Goal: Task Accomplishment & Management: Use online tool/utility

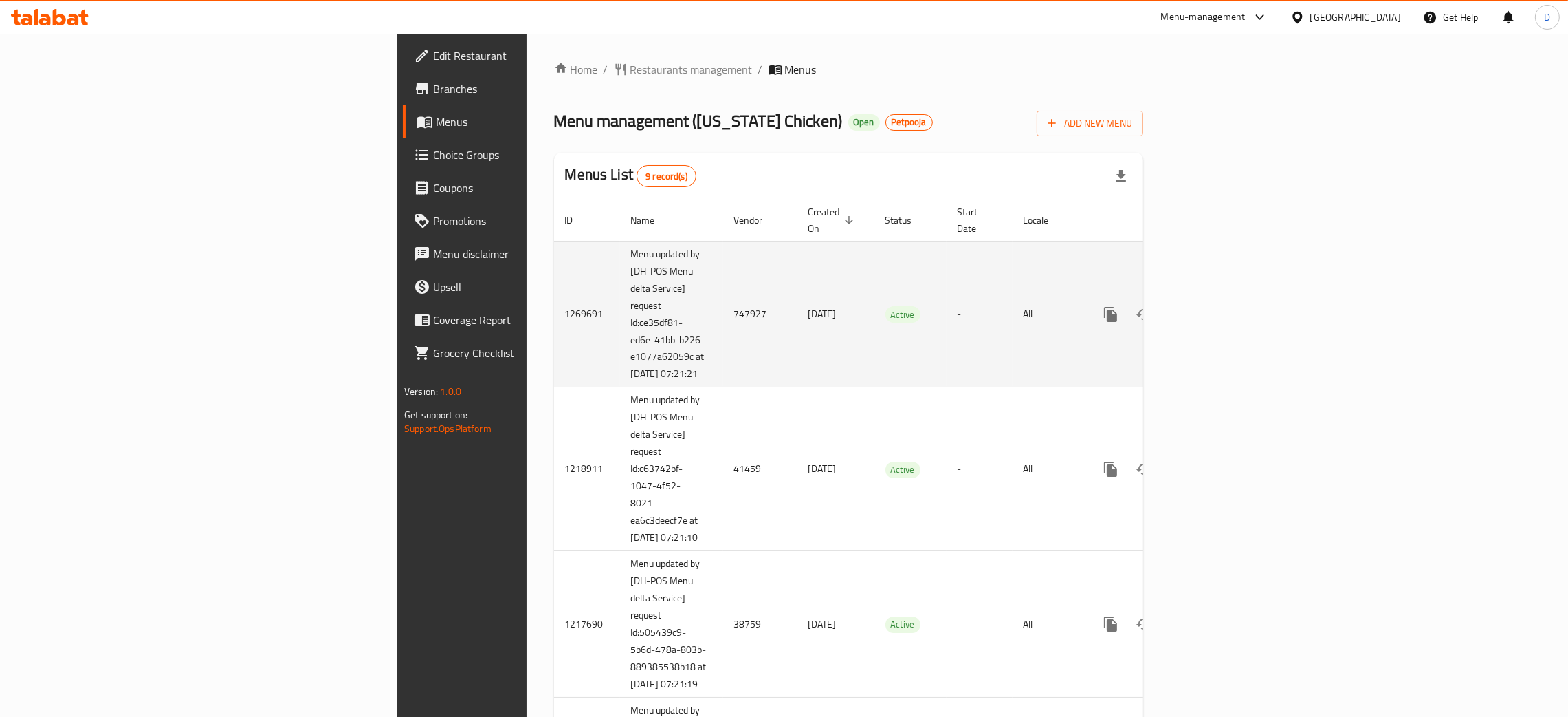
click at [723, 311] on td "747927" at bounding box center [760, 313] width 74 height 147
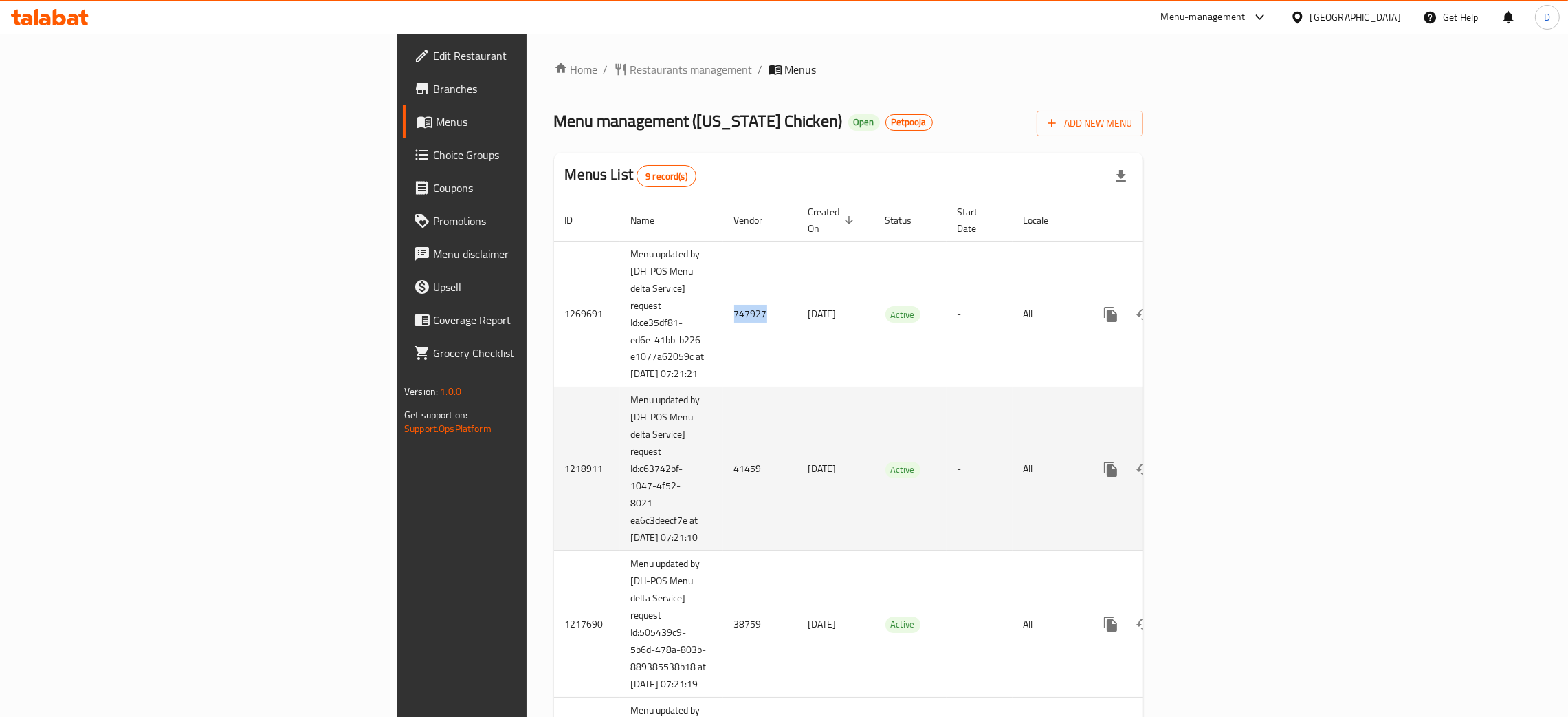
copy td "747927"
click at [723, 475] on td "41459" at bounding box center [760, 469] width 74 height 163
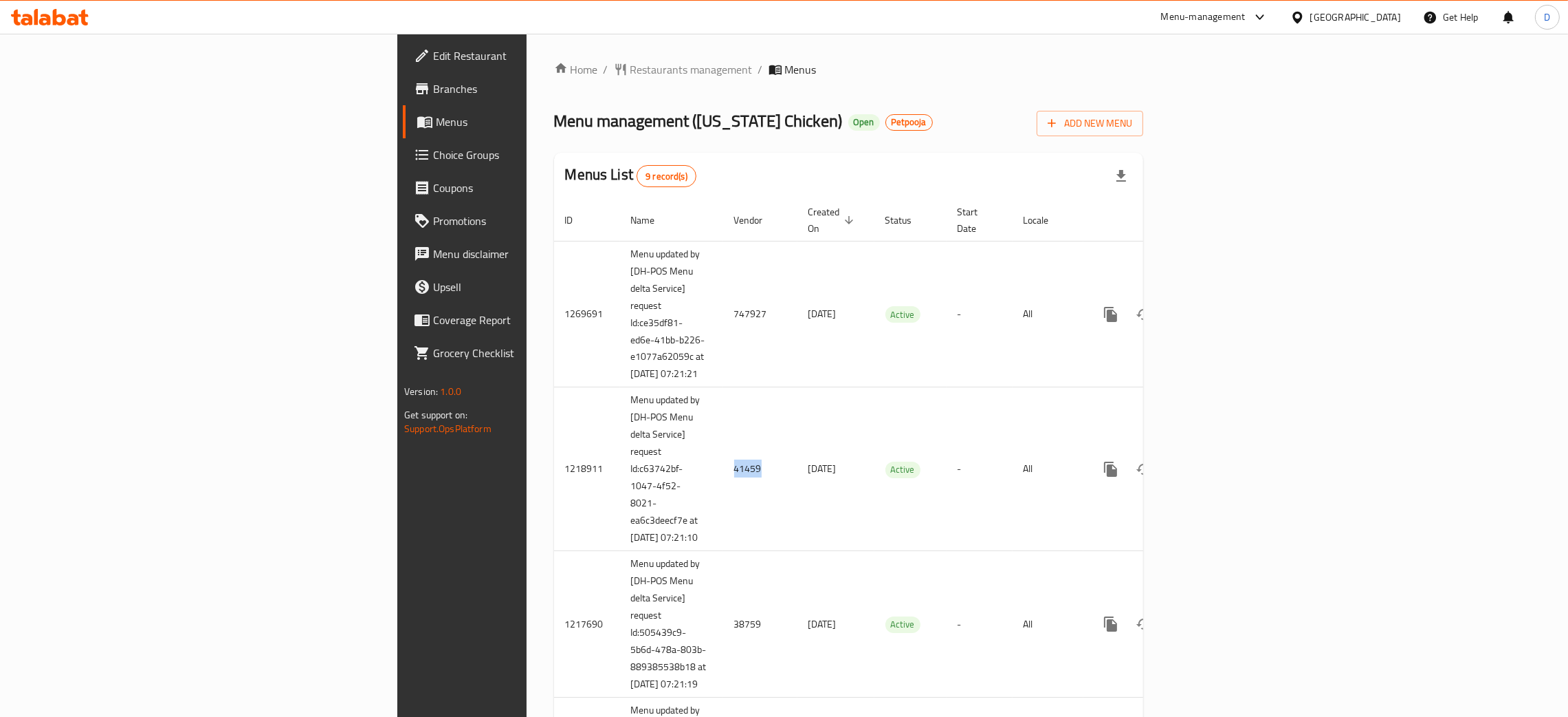
copy td "41459"
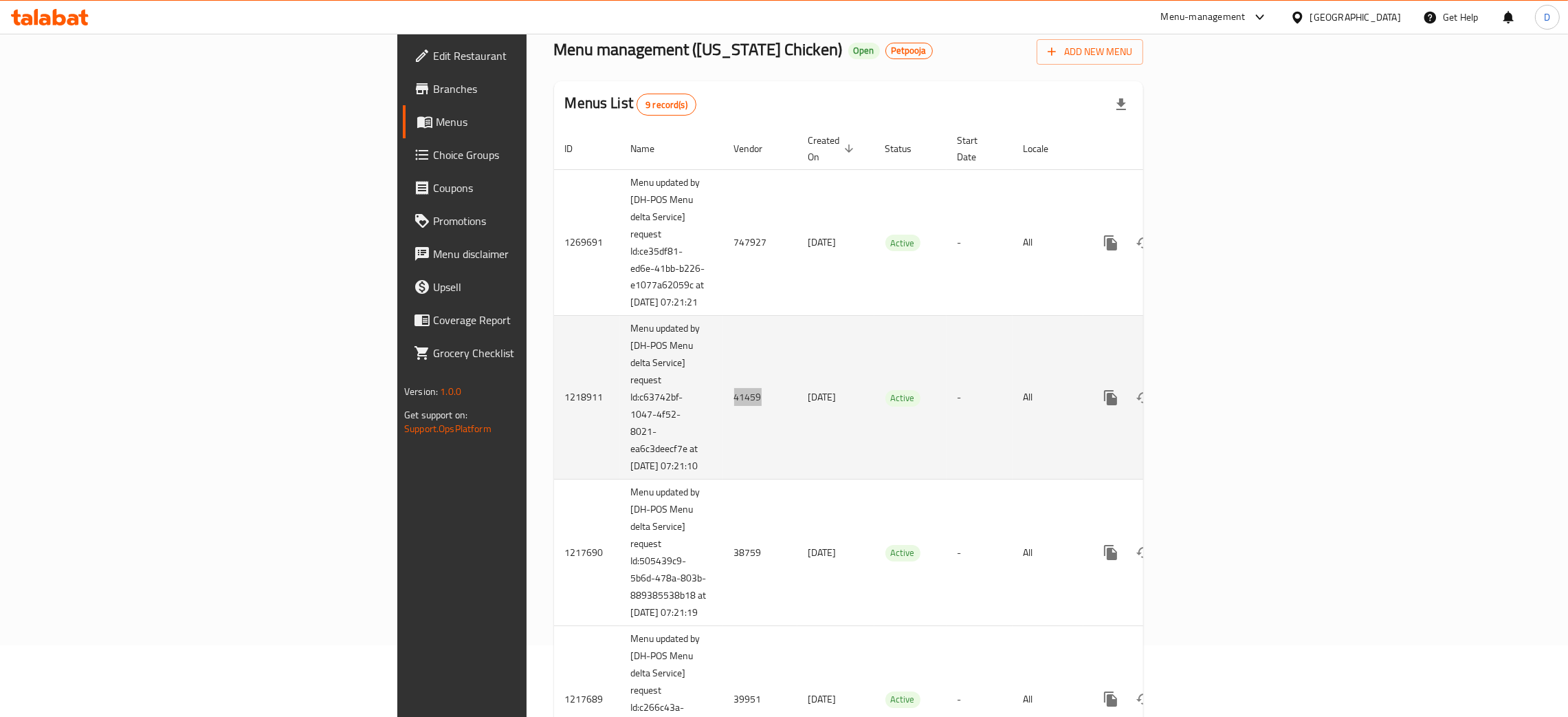
scroll to position [103, 0]
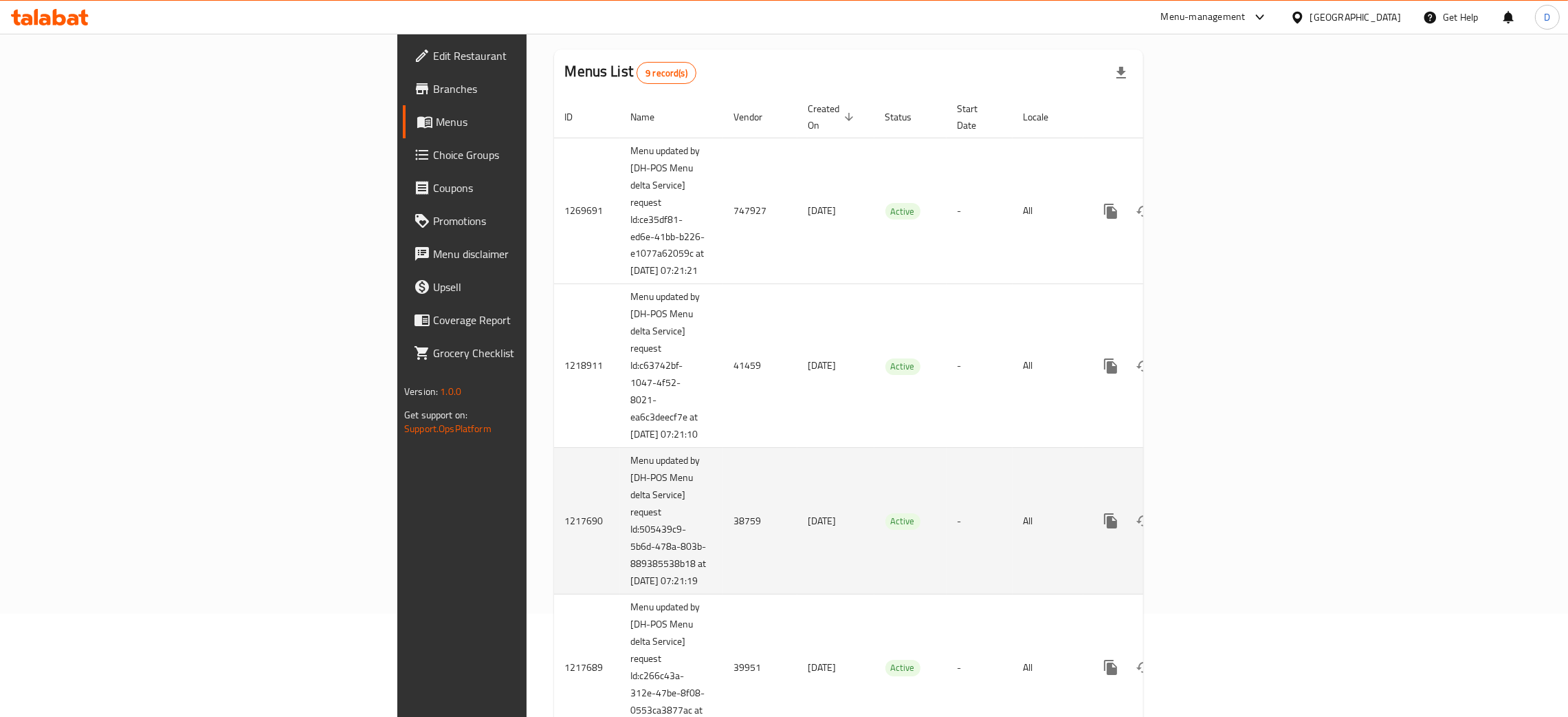
click at [723, 532] on td "38759" at bounding box center [760, 521] width 74 height 147
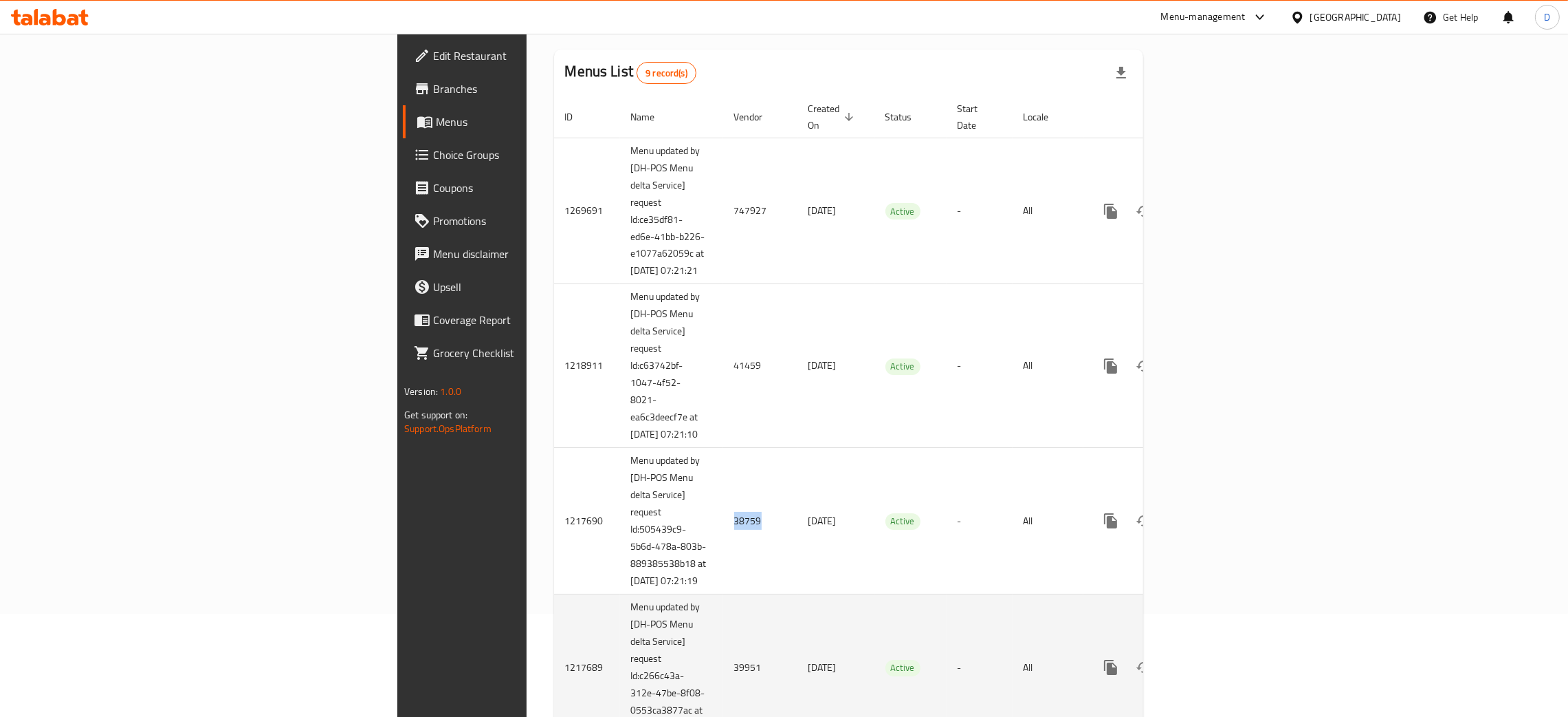
copy td "38759"
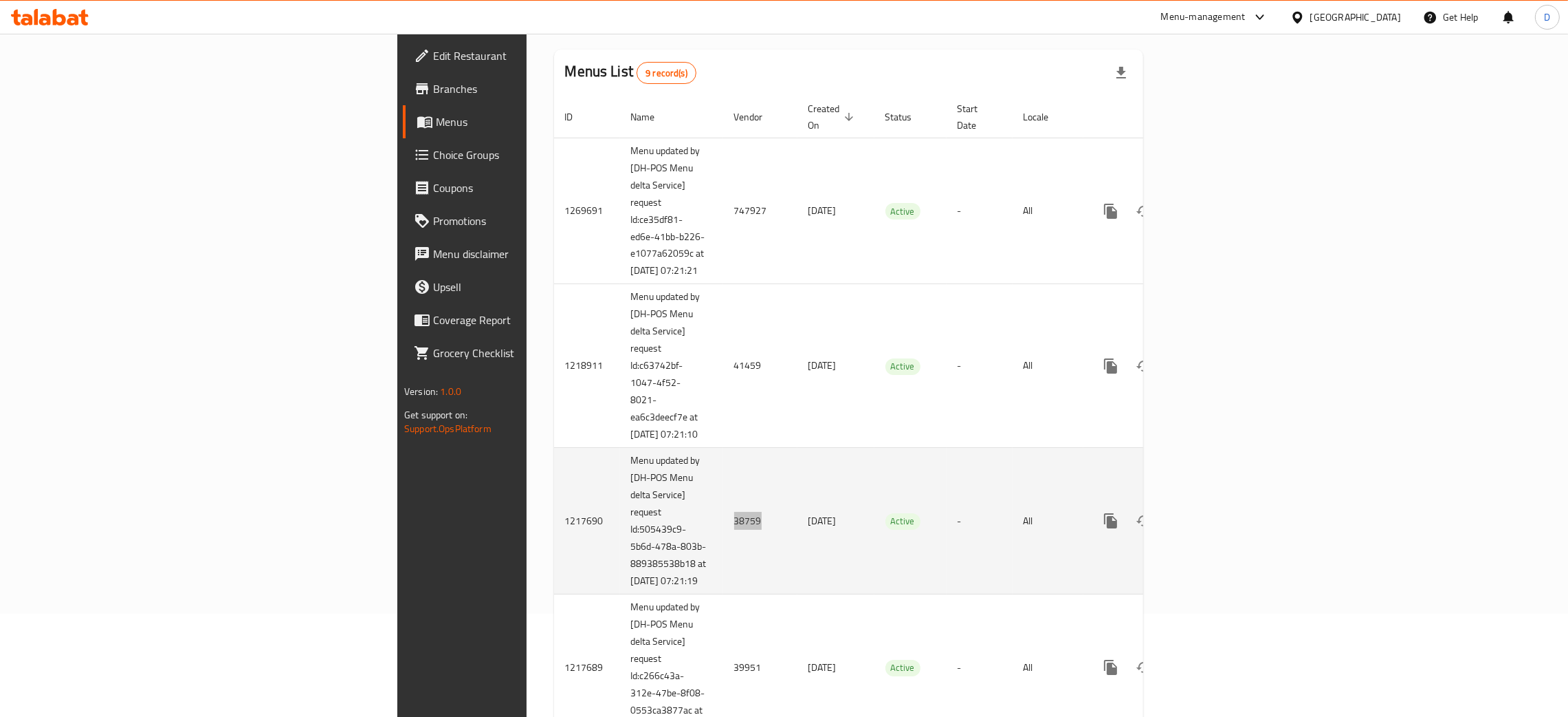
scroll to position [207, 0]
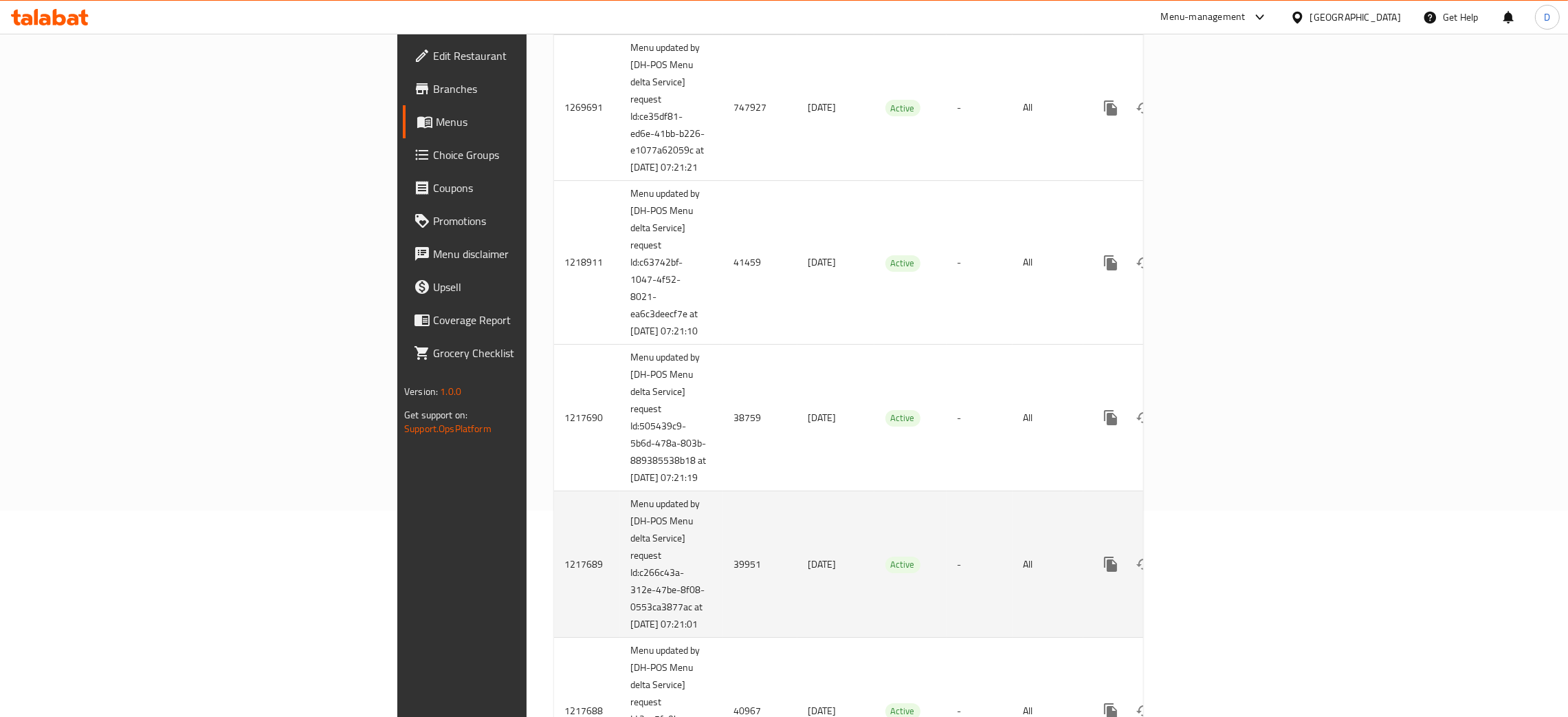
click at [723, 582] on td "39951" at bounding box center [760, 564] width 74 height 147
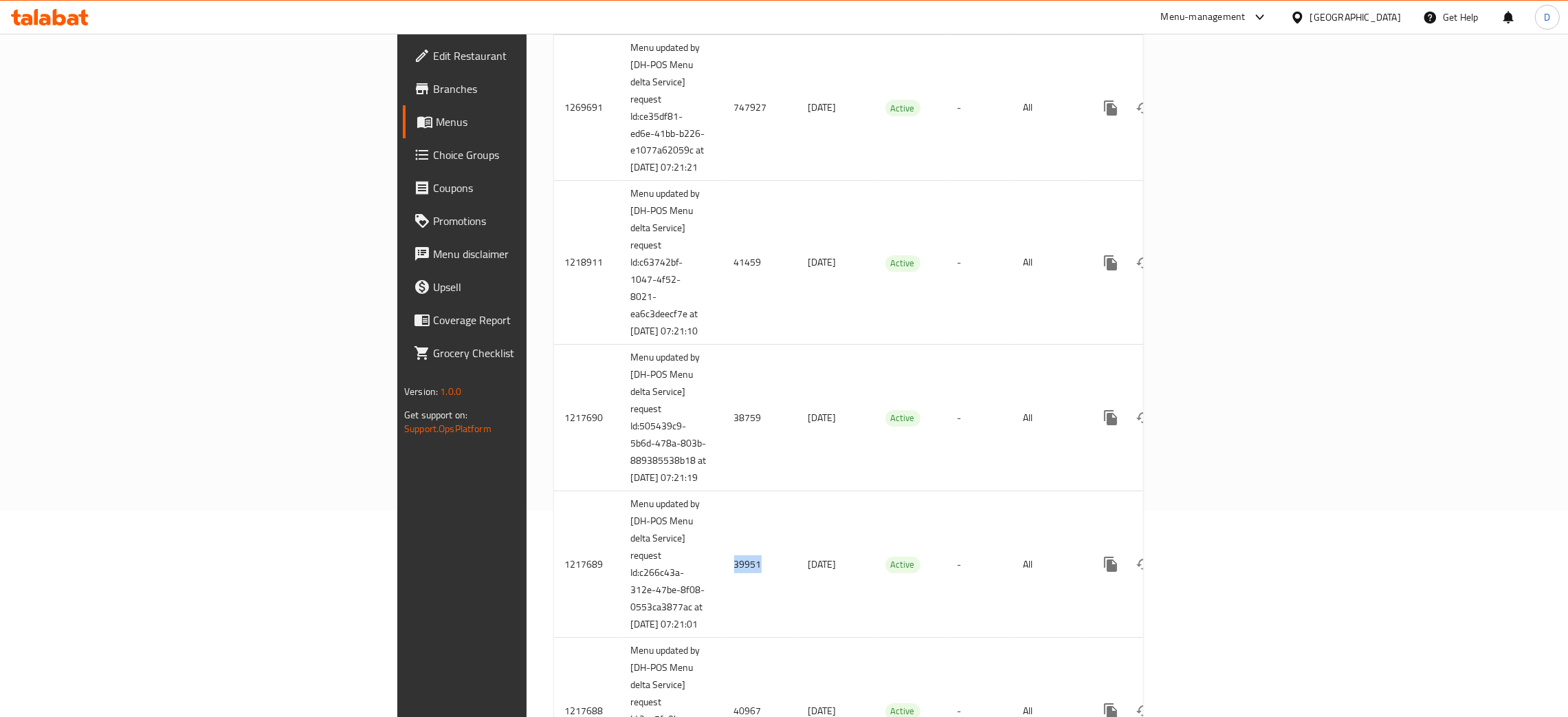
copy td "39951"
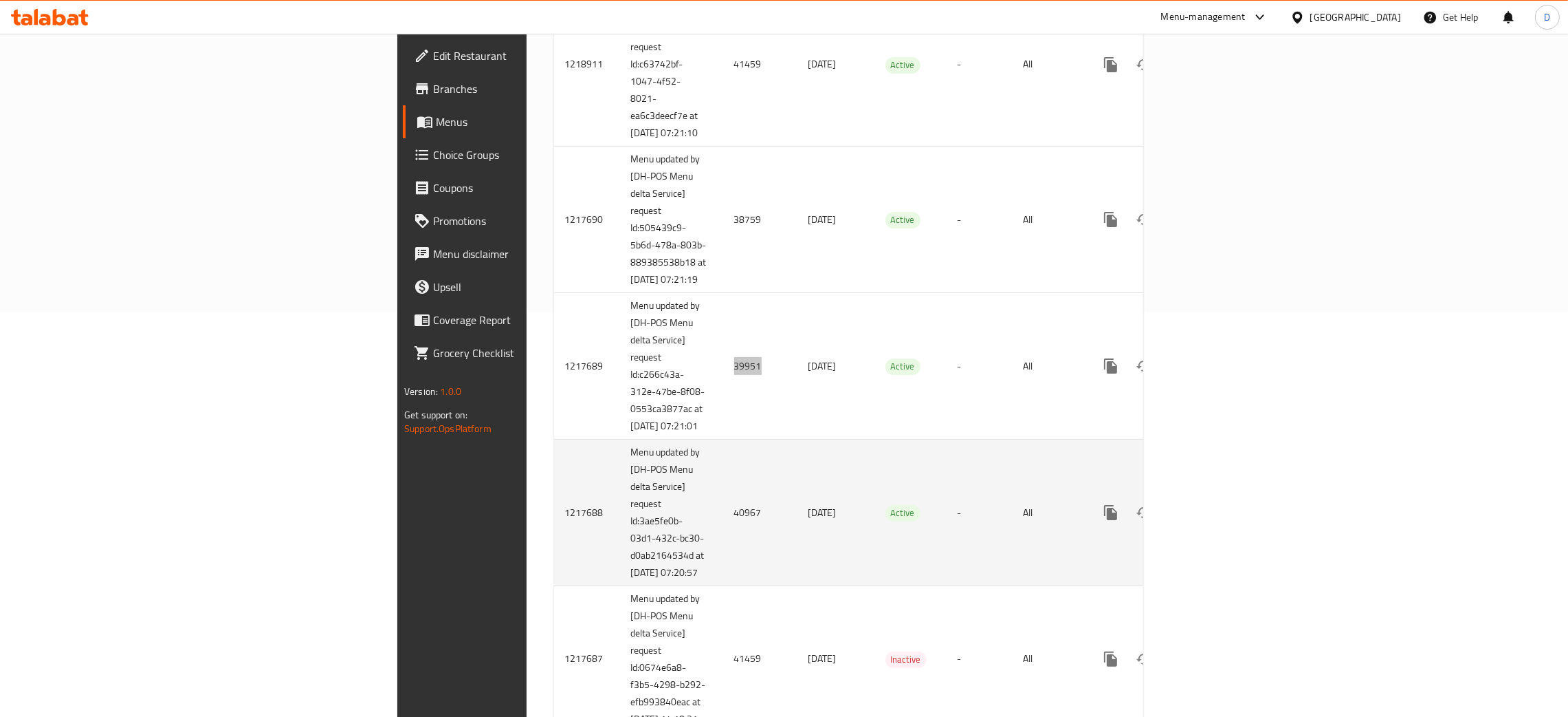
scroll to position [413, 0]
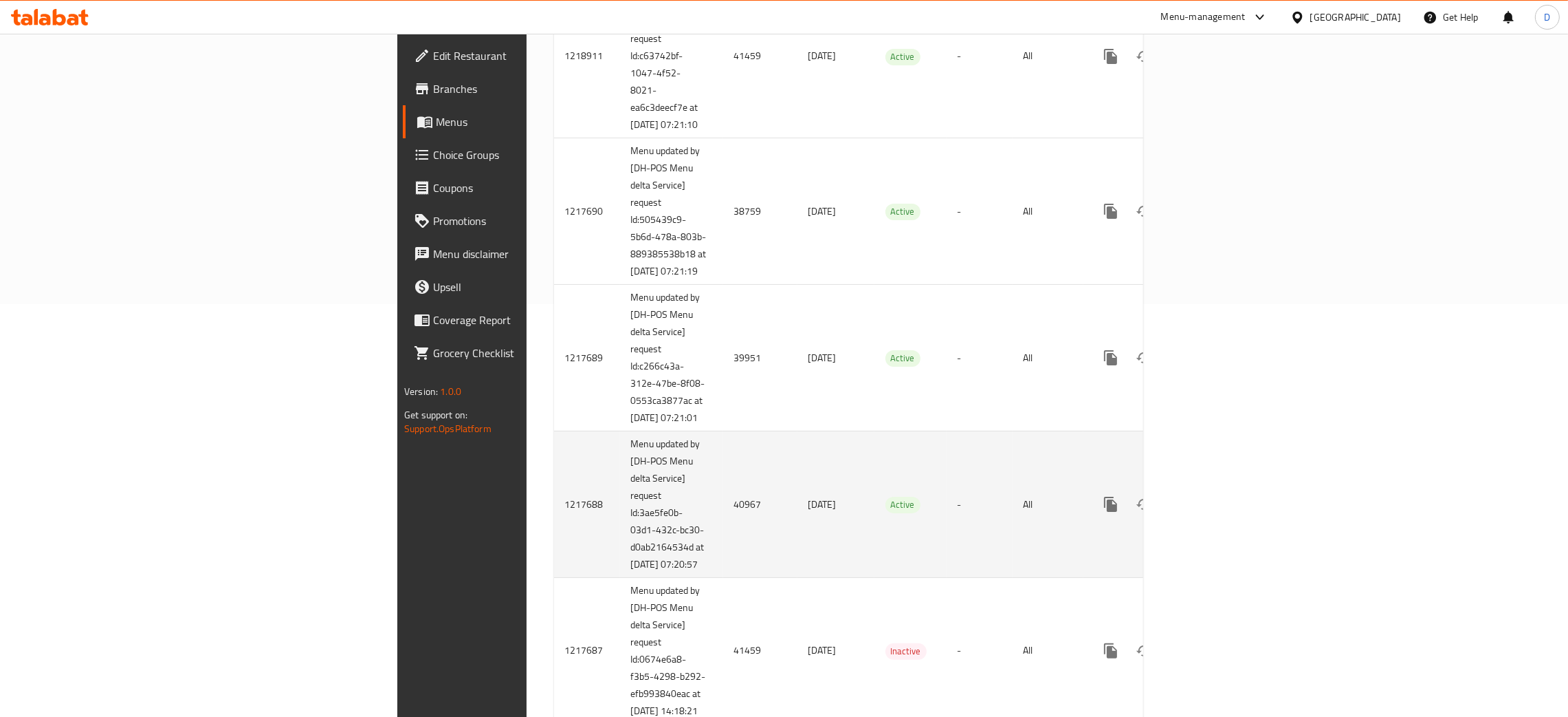
click at [723, 532] on td "40967" at bounding box center [760, 504] width 74 height 147
copy td "40967"
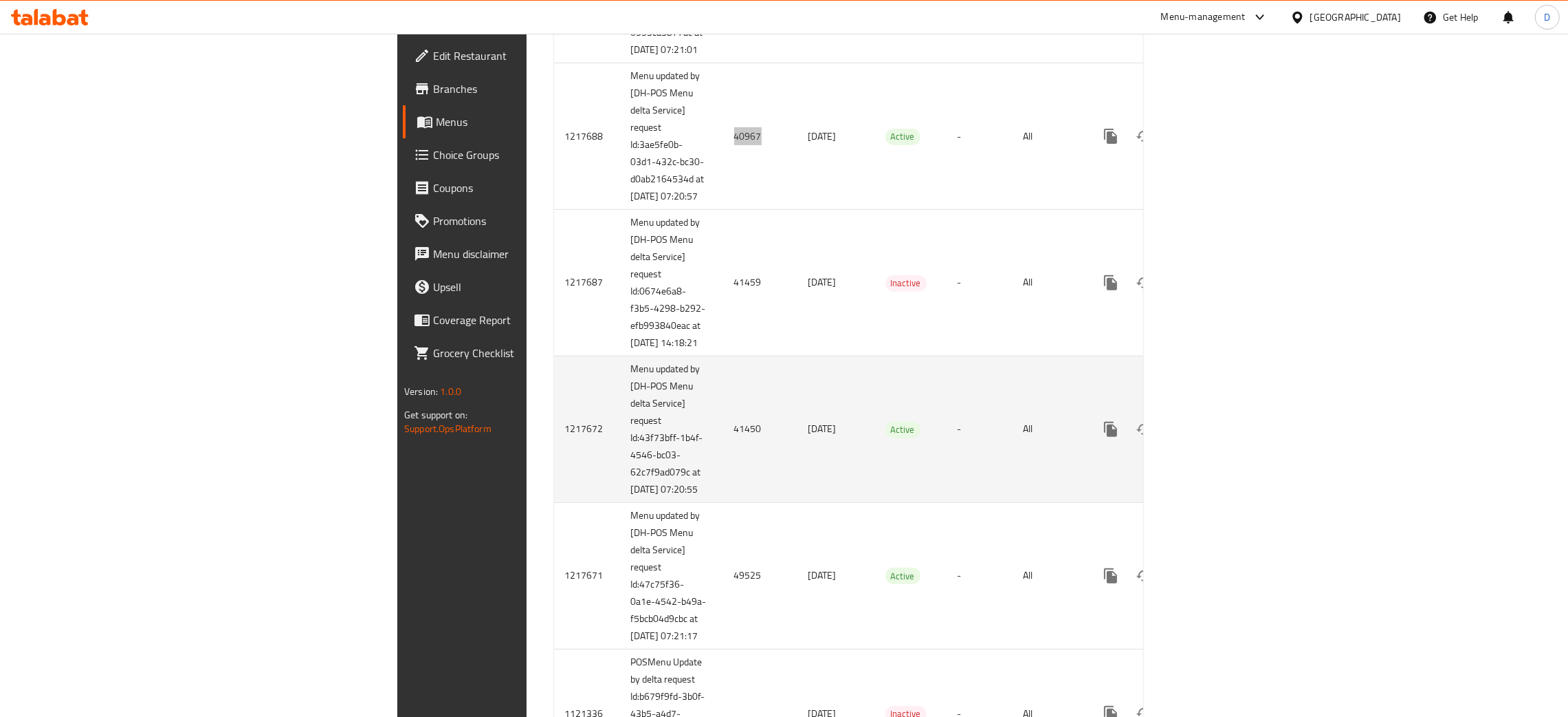
scroll to position [825, 0]
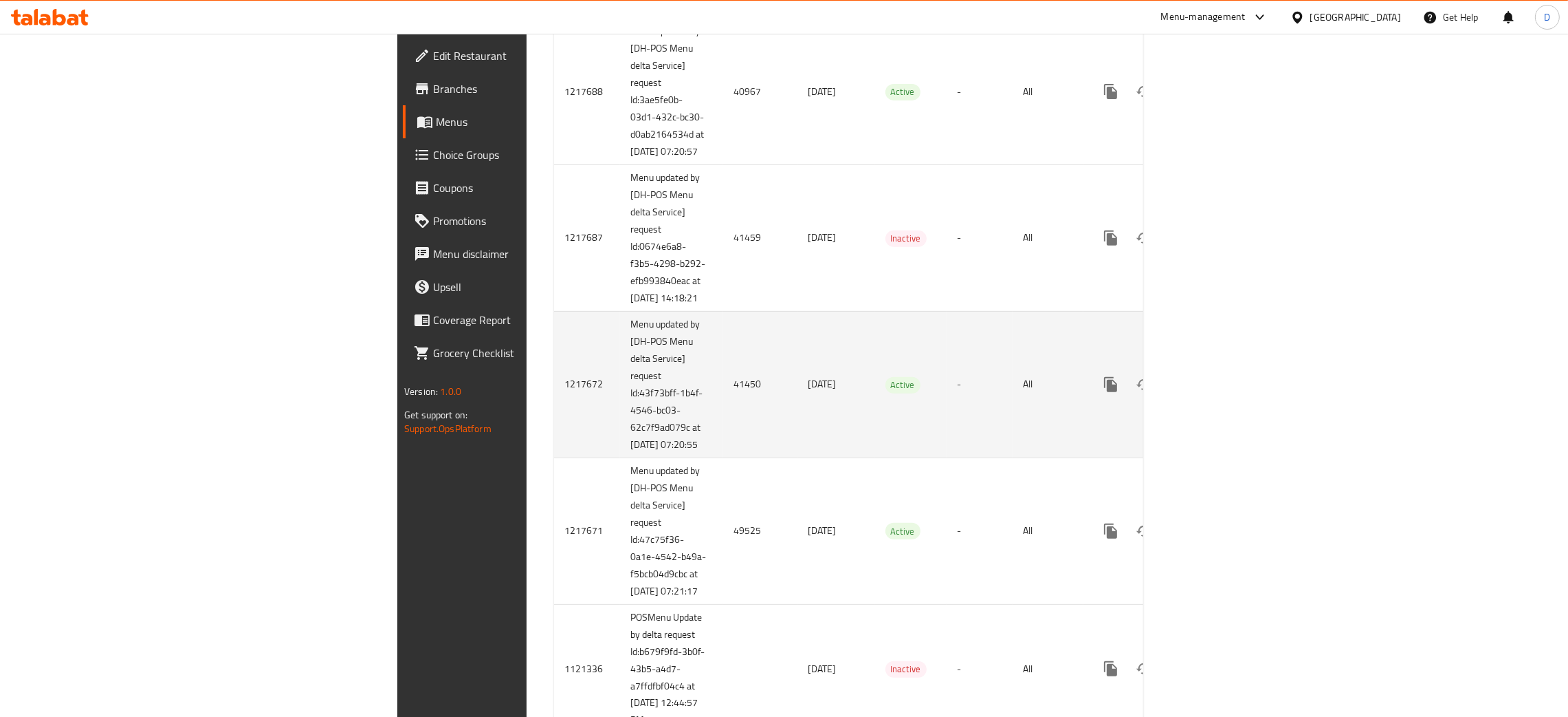
click at [723, 458] on td "41450" at bounding box center [760, 384] width 74 height 147
copy td "41450"
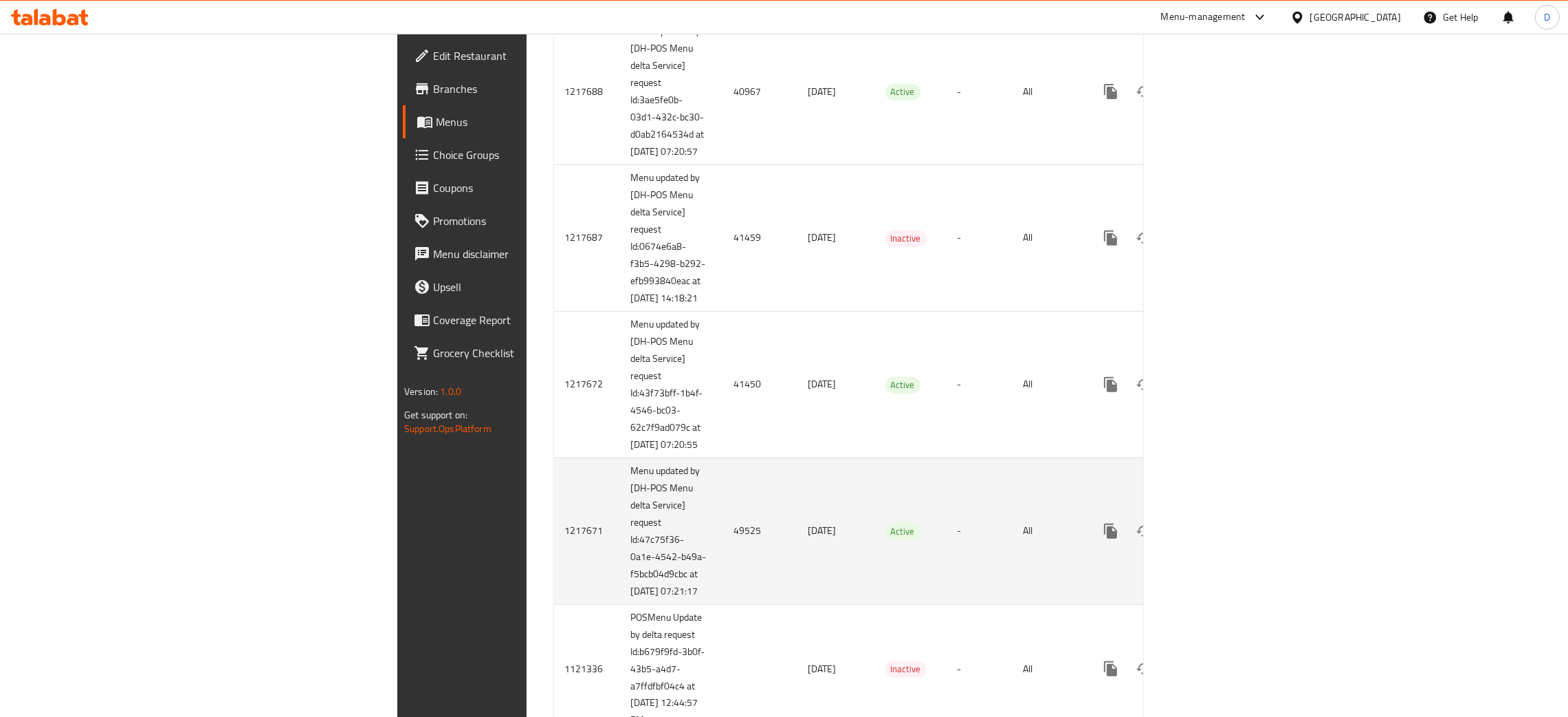
click at [723, 604] on td "49525" at bounding box center [760, 531] width 74 height 147
copy td "49525"
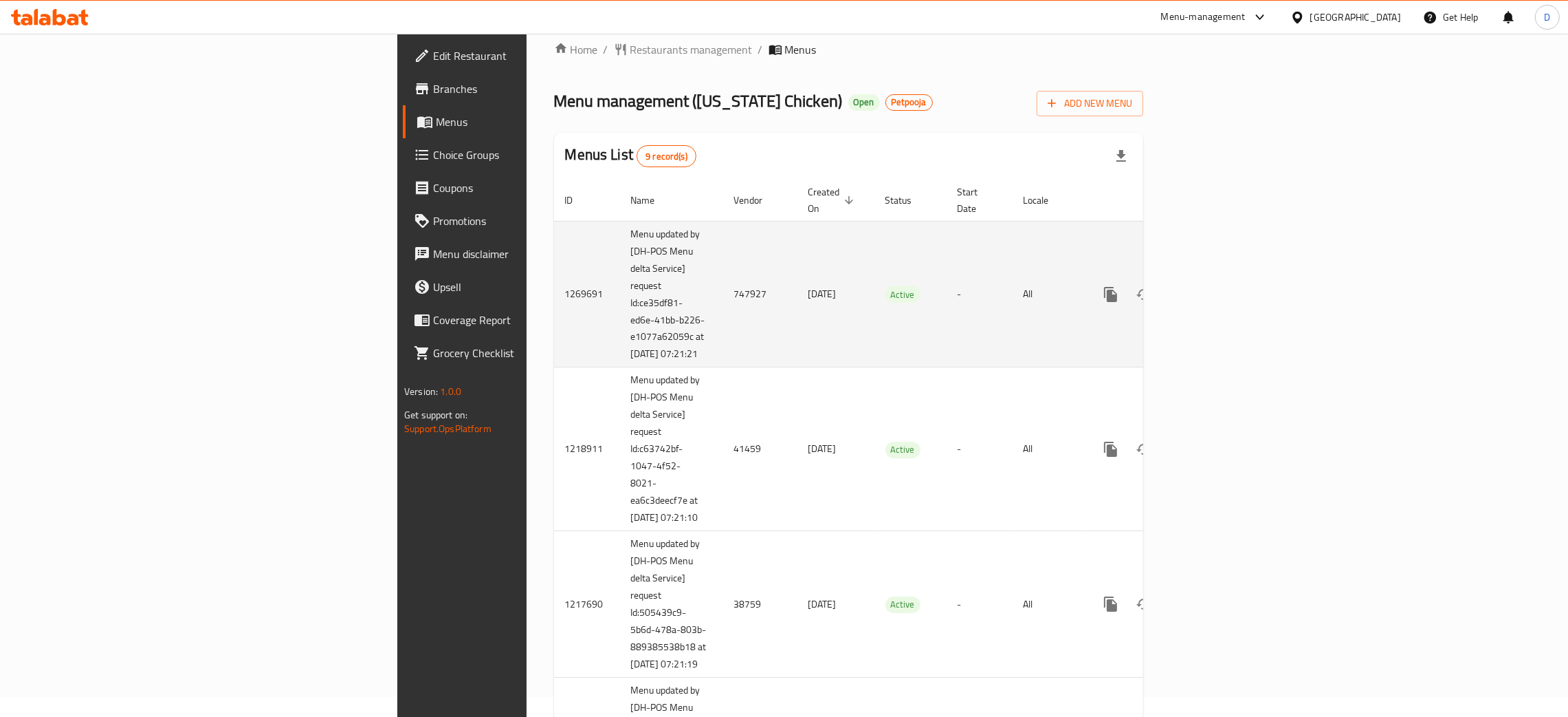
scroll to position [0, 0]
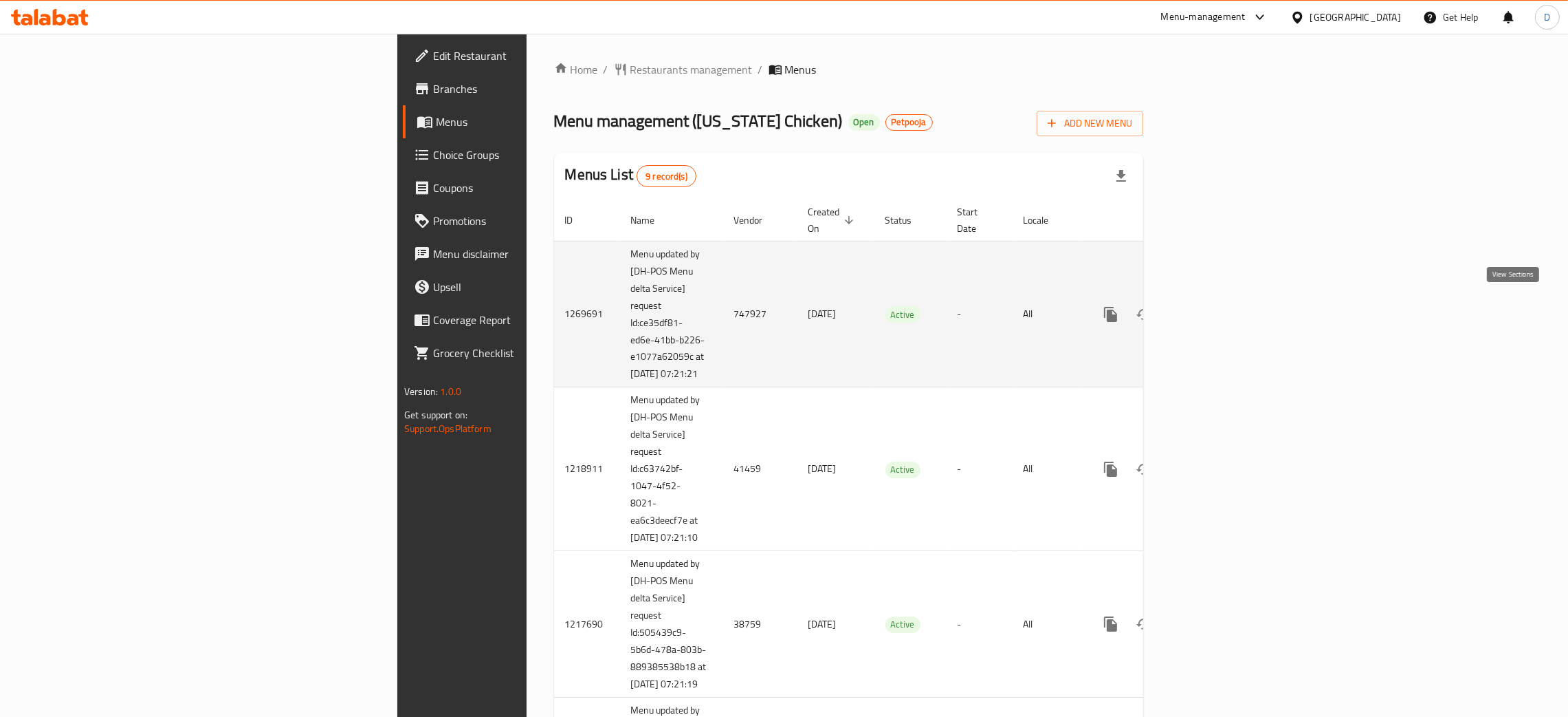
click at [1226, 307] on link "enhanced table" at bounding box center [1211, 314] width 33 height 33
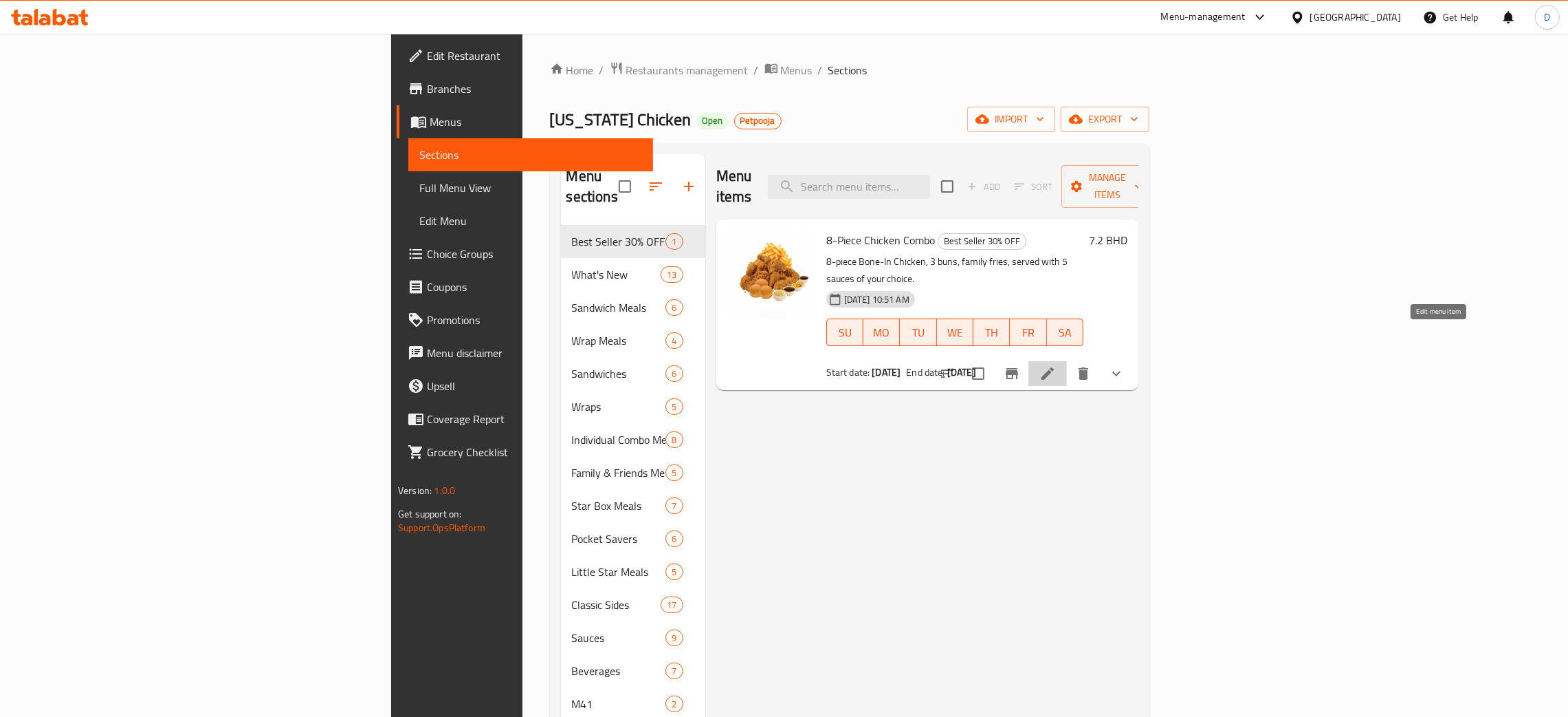
click at [1056, 365] on icon at bounding box center [1047, 373] width 17 height 17
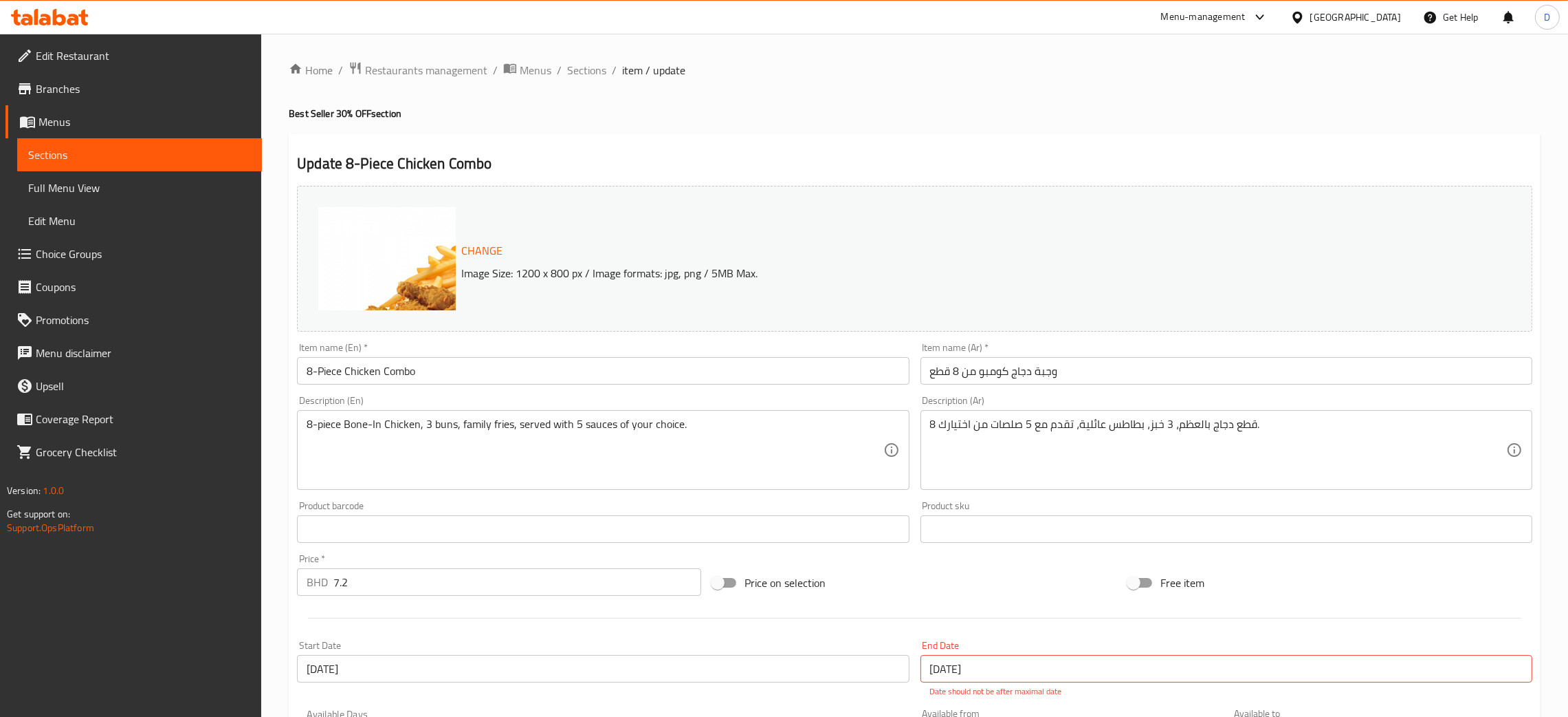
drag, startPoint x: 898, startPoint y: 77, endPoint x: 911, endPoint y: 2, distance: 76.1
click at [898, 74] on ol "Home / Restaurants management / Menus / Sections / item / update" at bounding box center [914, 70] width 1252 height 18
click at [541, 67] on span "Menus" at bounding box center [535, 70] width 31 height 17
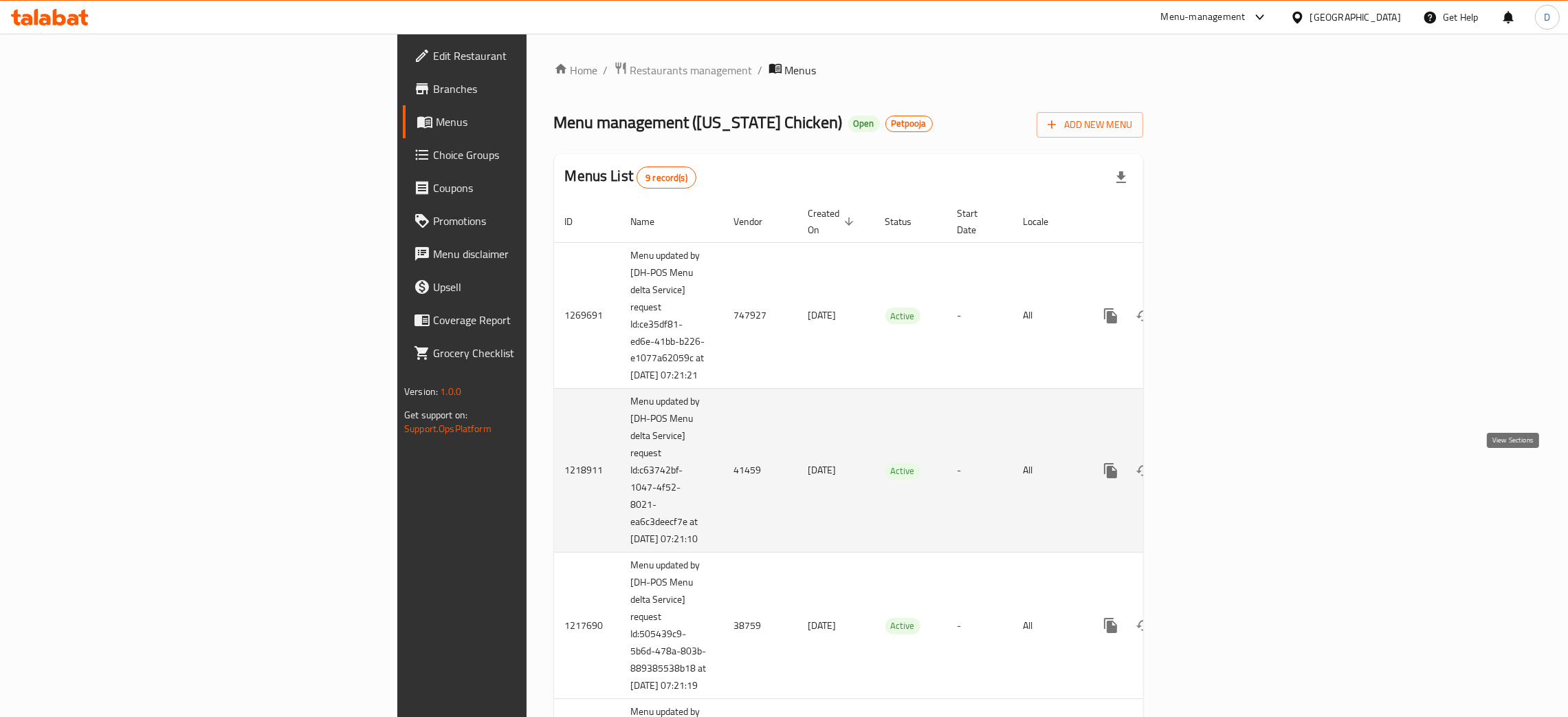
click at [1226, 465] on link "enhanced table" at bounding box center [1211, 471] width 33 height 33
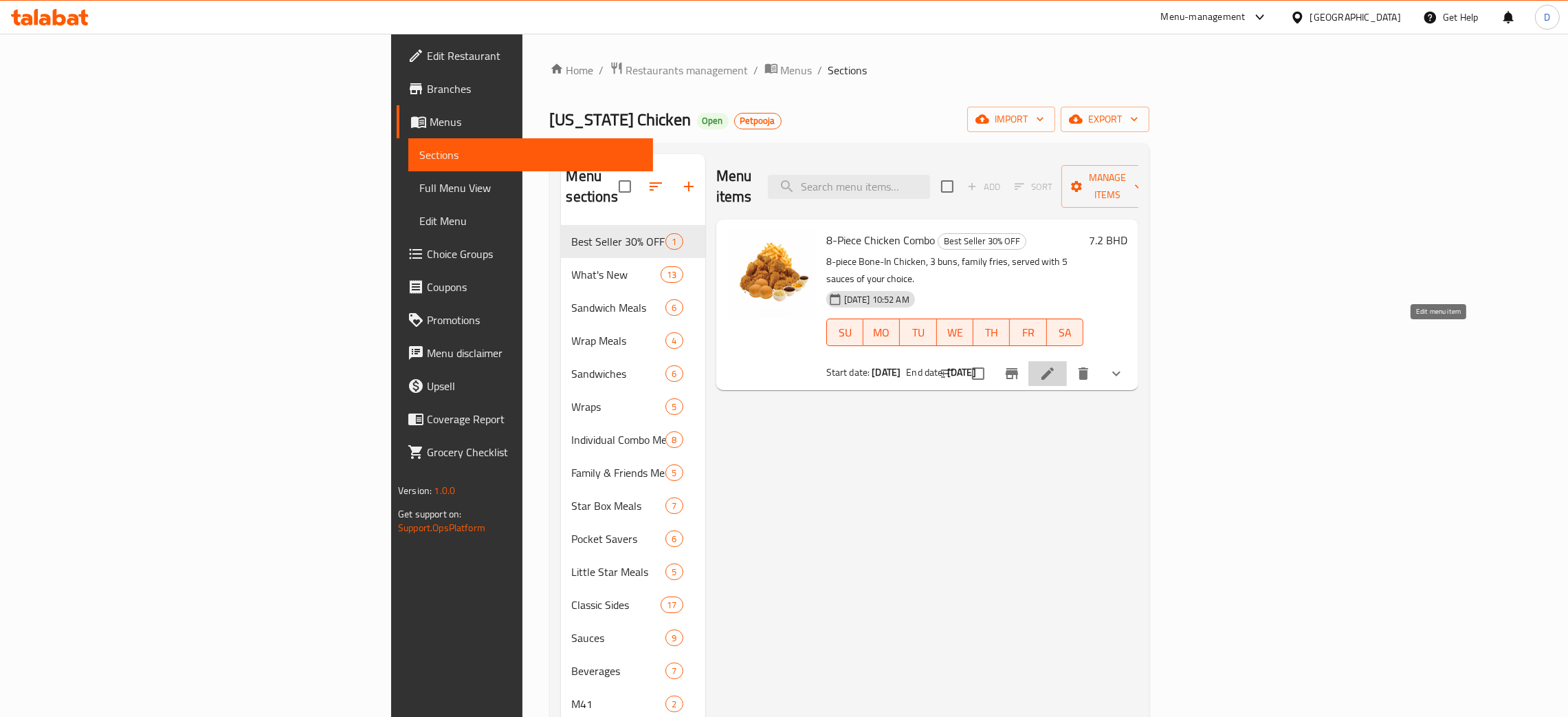
click at [1056, 365] on icon at bounding box center [1047, 373] width 17 height 17
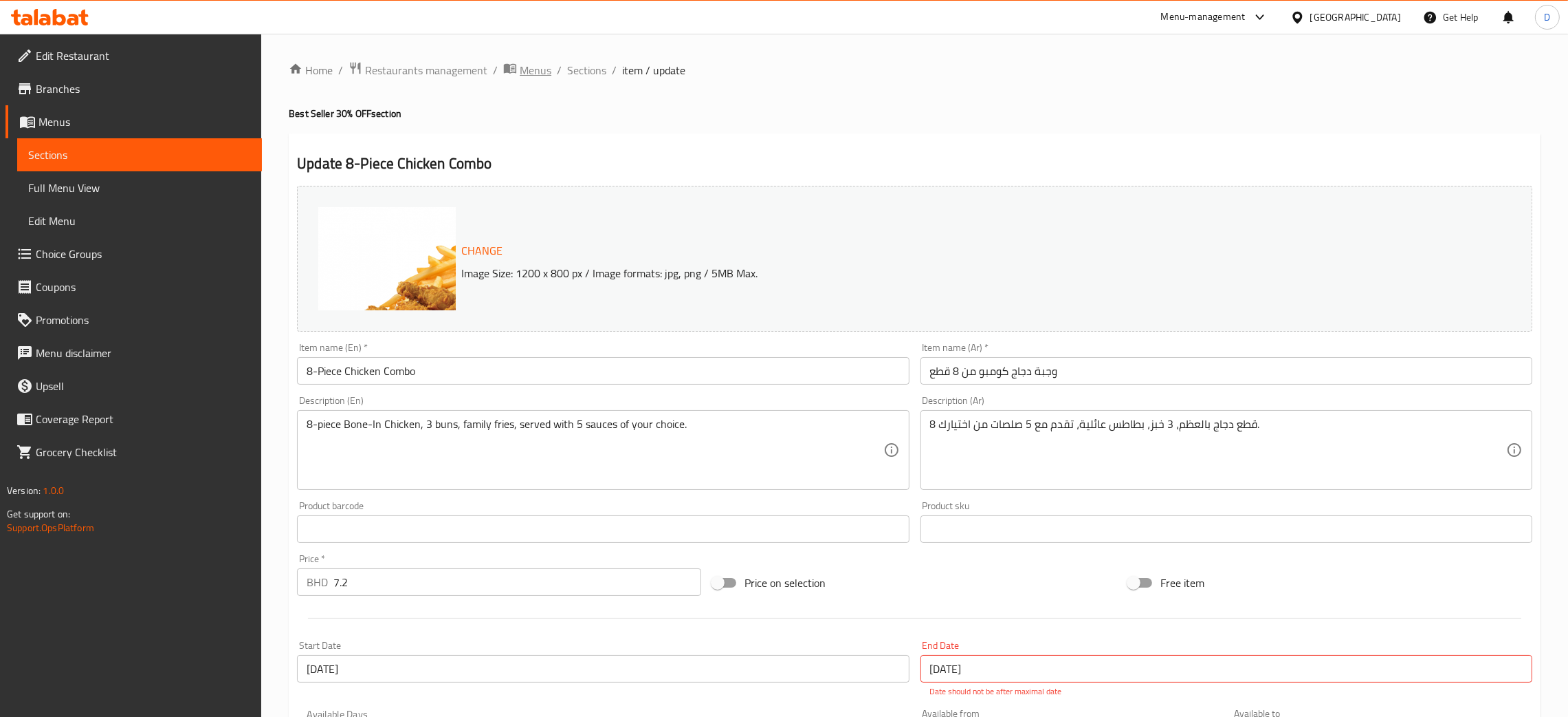
click at [546, 70] on span "Menus" at bounding box center [535, 70] width 31 height 17
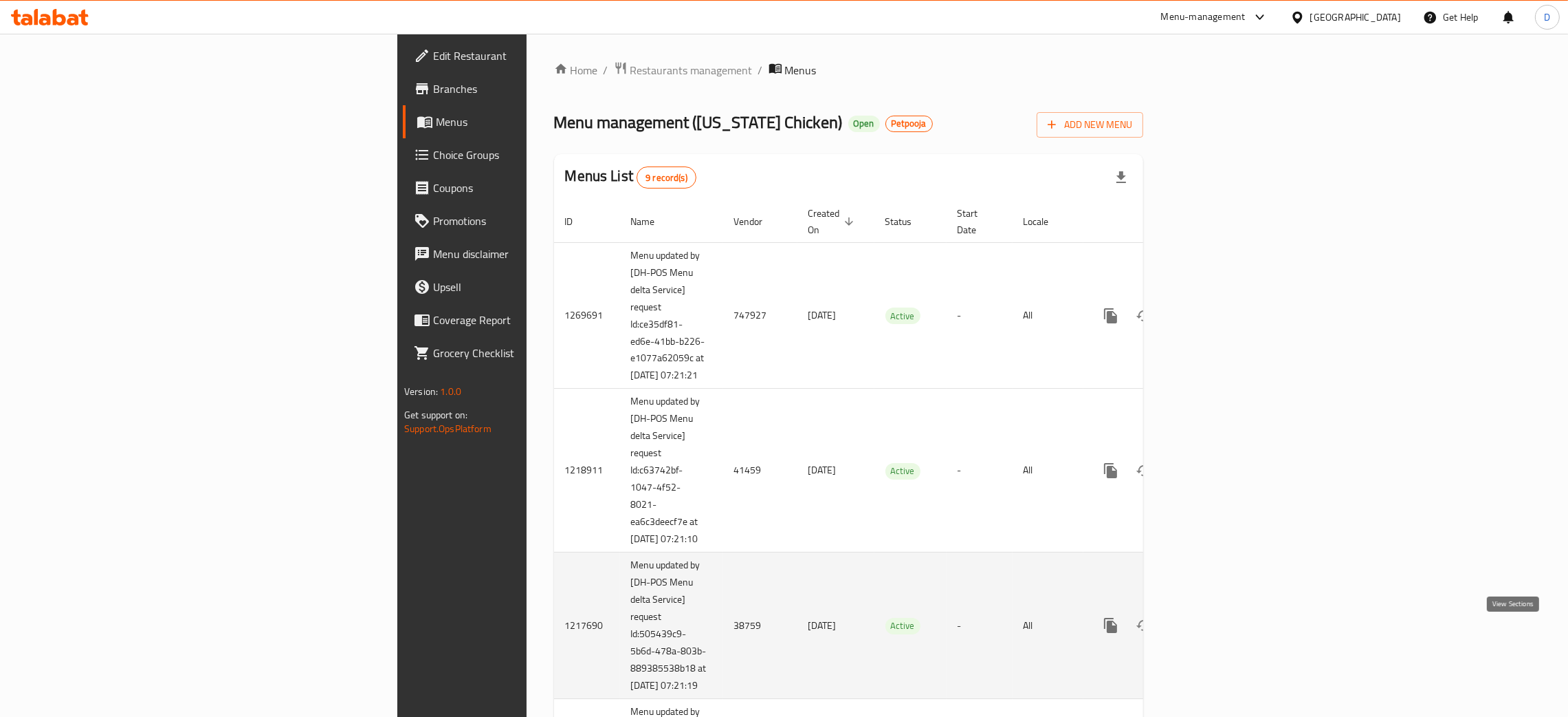
click at [1219, 633] on icon "enhanced table" at bounding box center [1210, 625] width 17 height 17
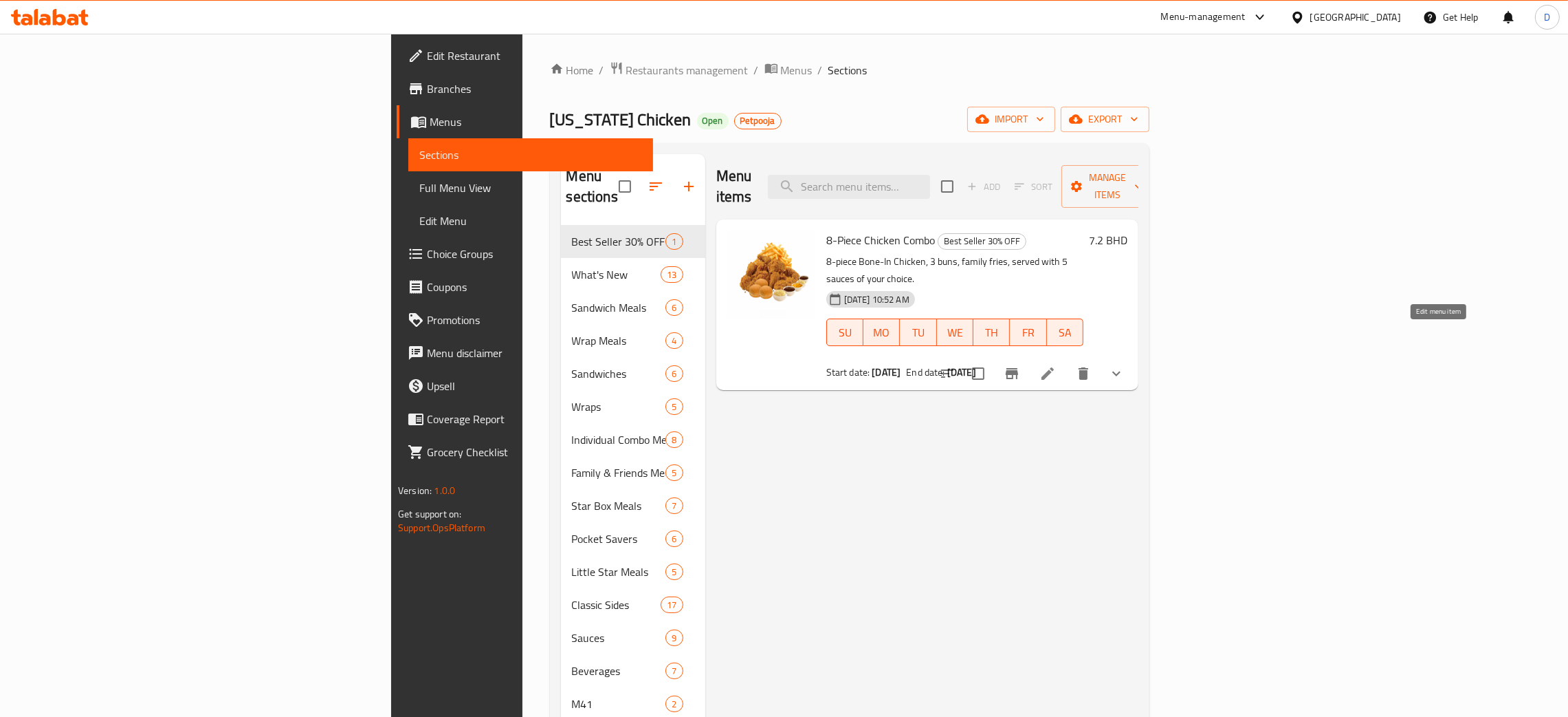
click at [1056, 365] on icon at bounding box center [1047, 373] width 17 height 17
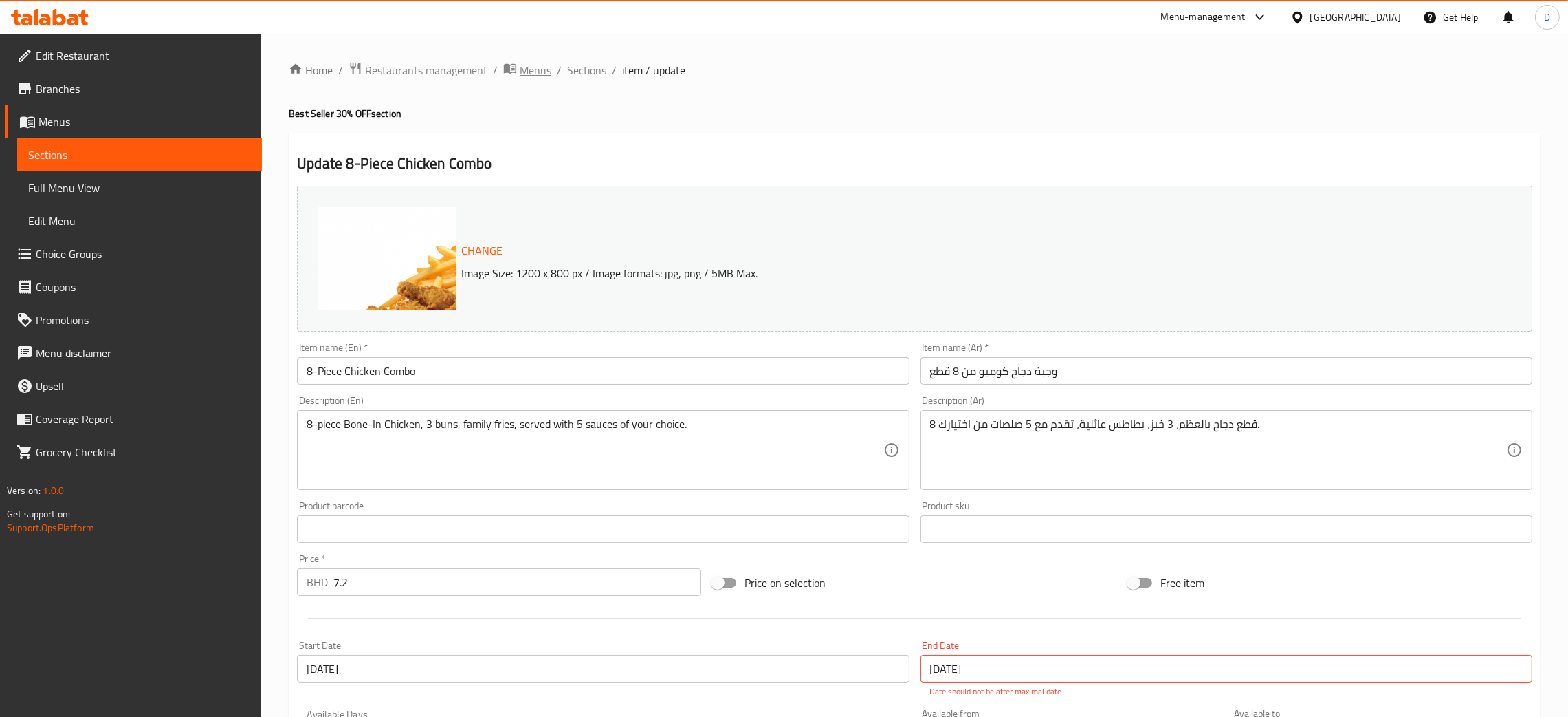
click at [531, 67] on span "Menus" at bounding box center [535, 70] width 31 height 17
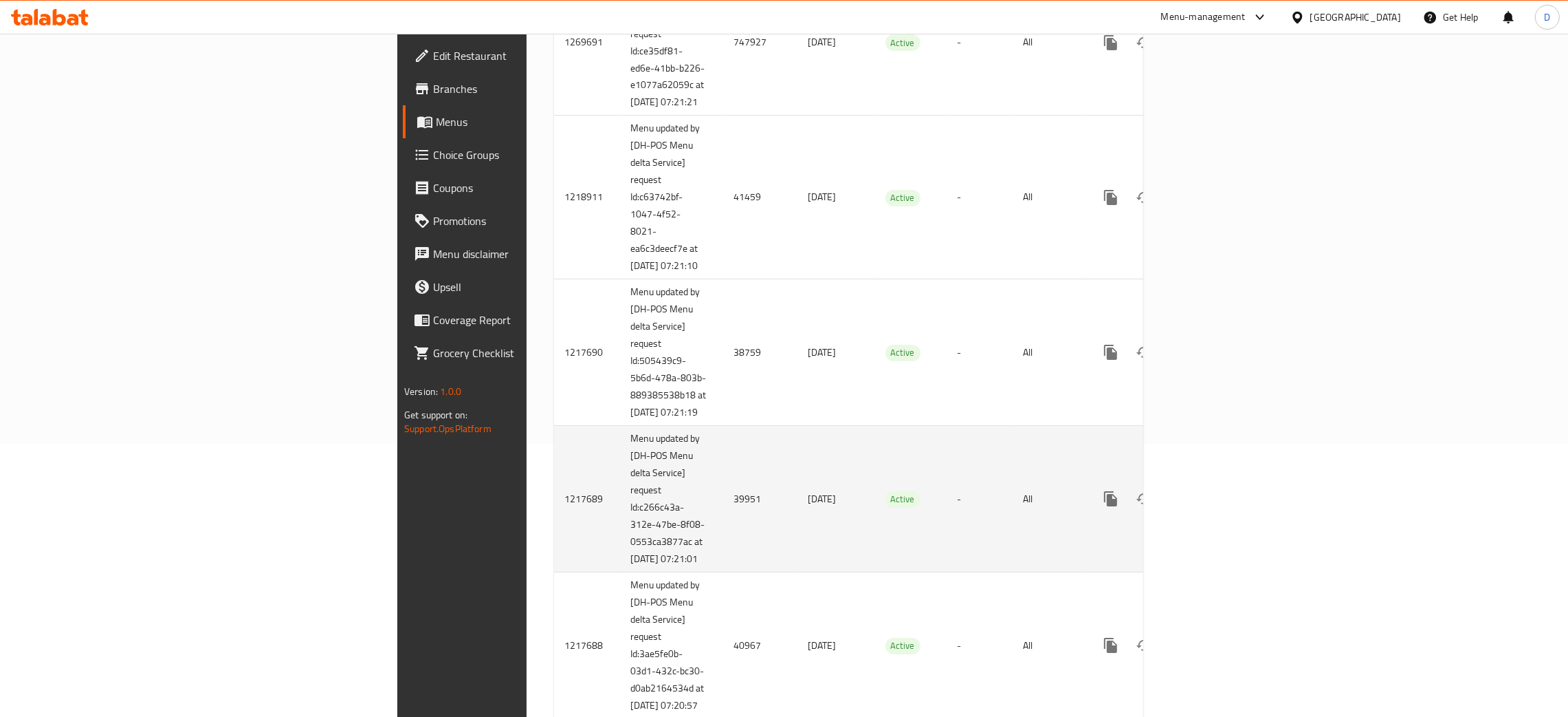
scroll to position [309, 0]
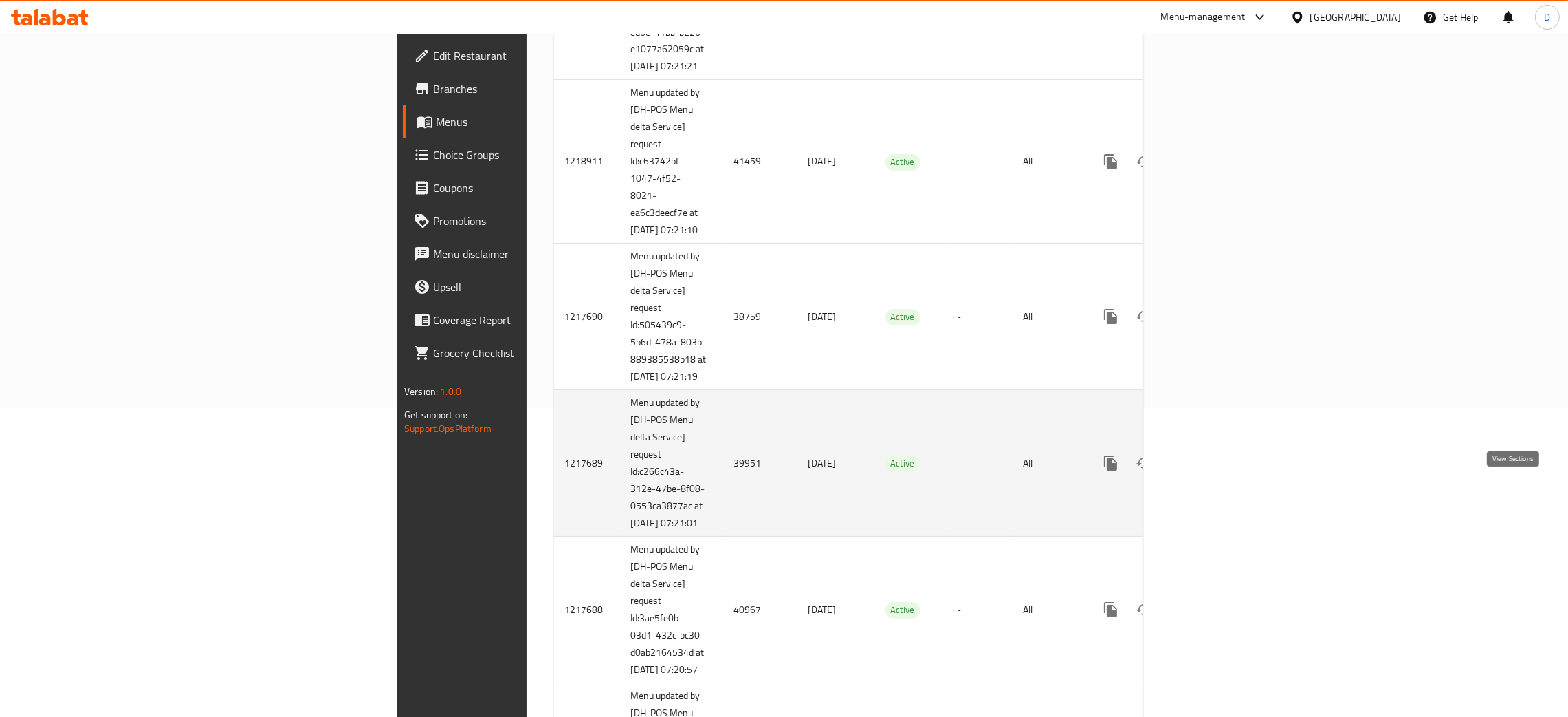
click at [1217, 469] on icon "enhanced table" at bounding box center [1210, 463] width 13 height 13
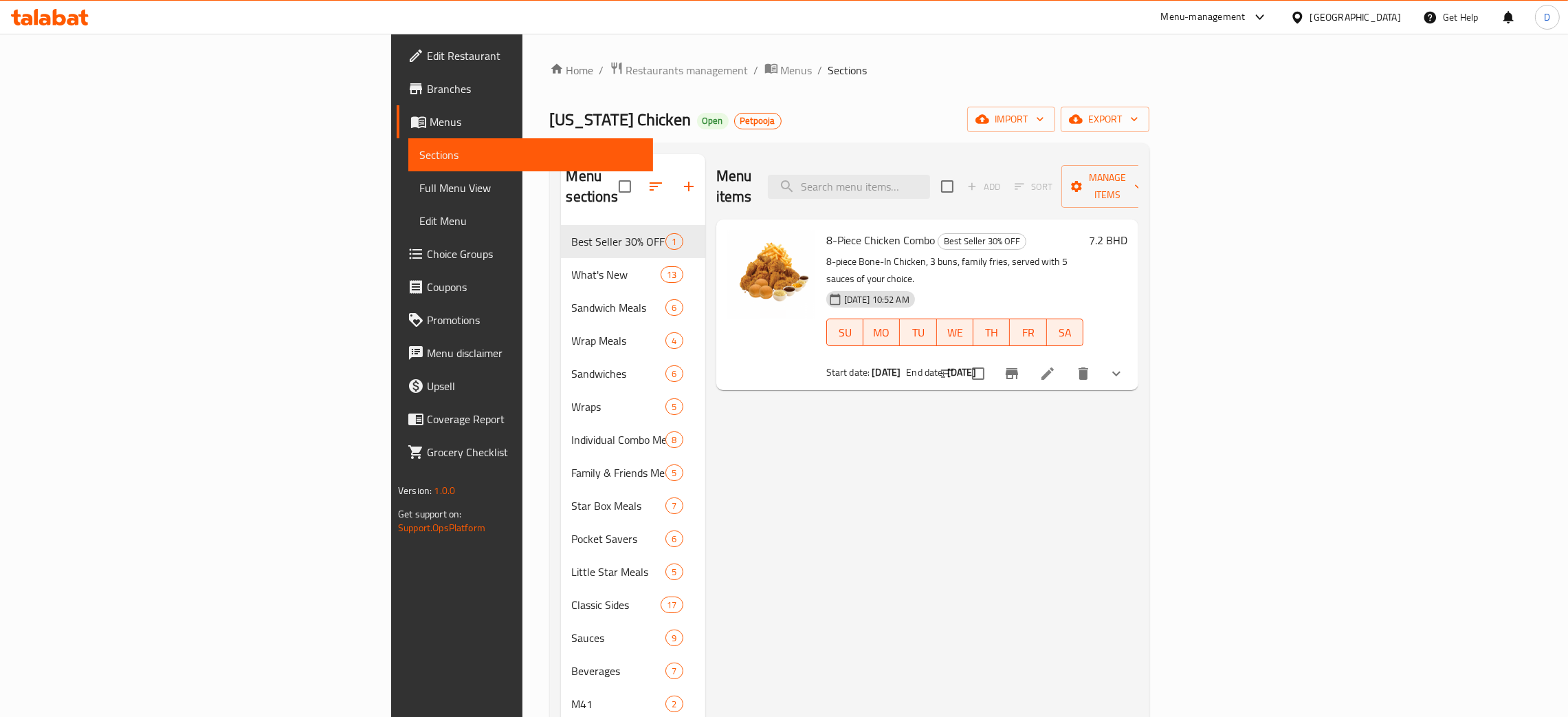
click at [1067, 361] on li at bounding box center [1047, 373] width 38 height 25
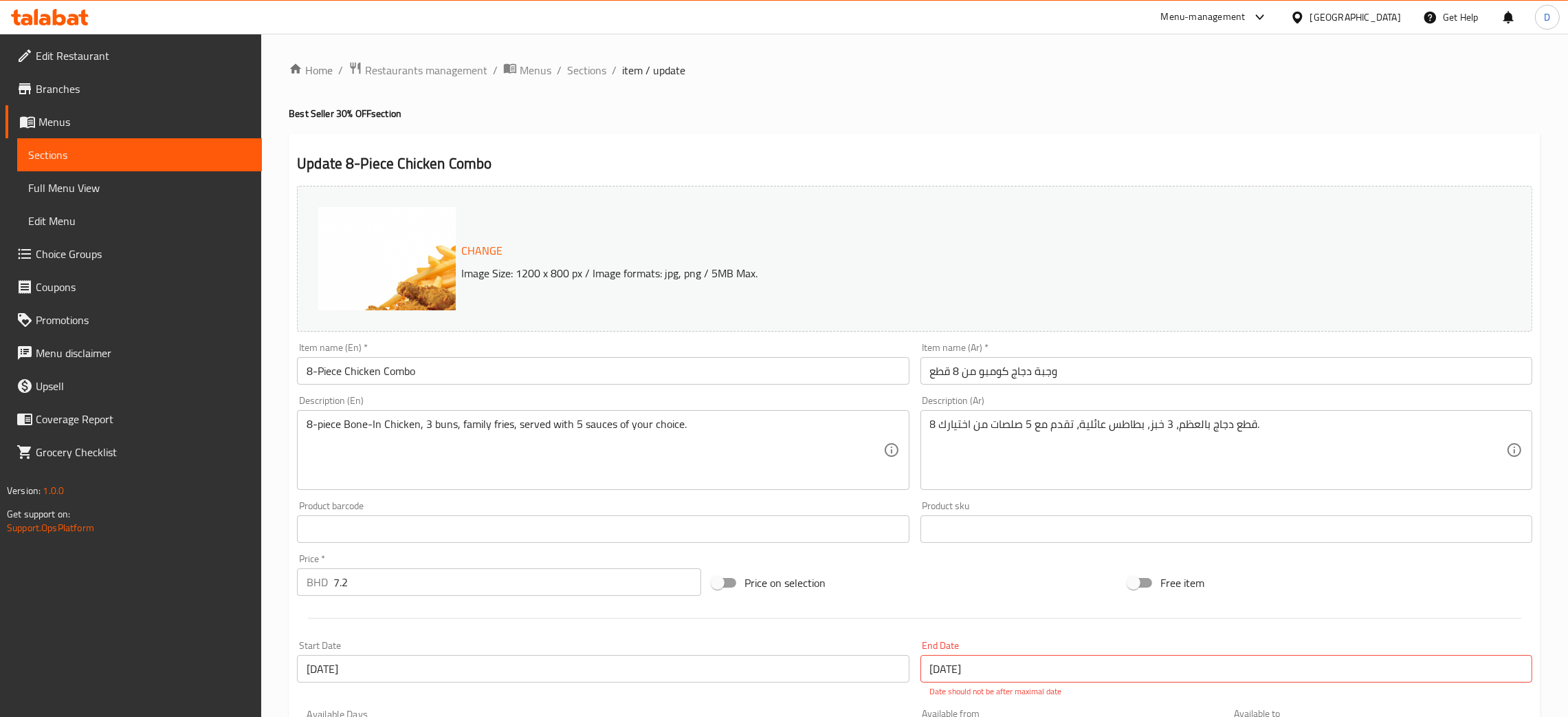
drag, startPoint x: 993, startPoint y: 81, endPoint x: 959, endPoint y: 58, distance: 41.0
click at [528, 64] on span "Menus" at bounding box center [535, 70] width 31 height 17
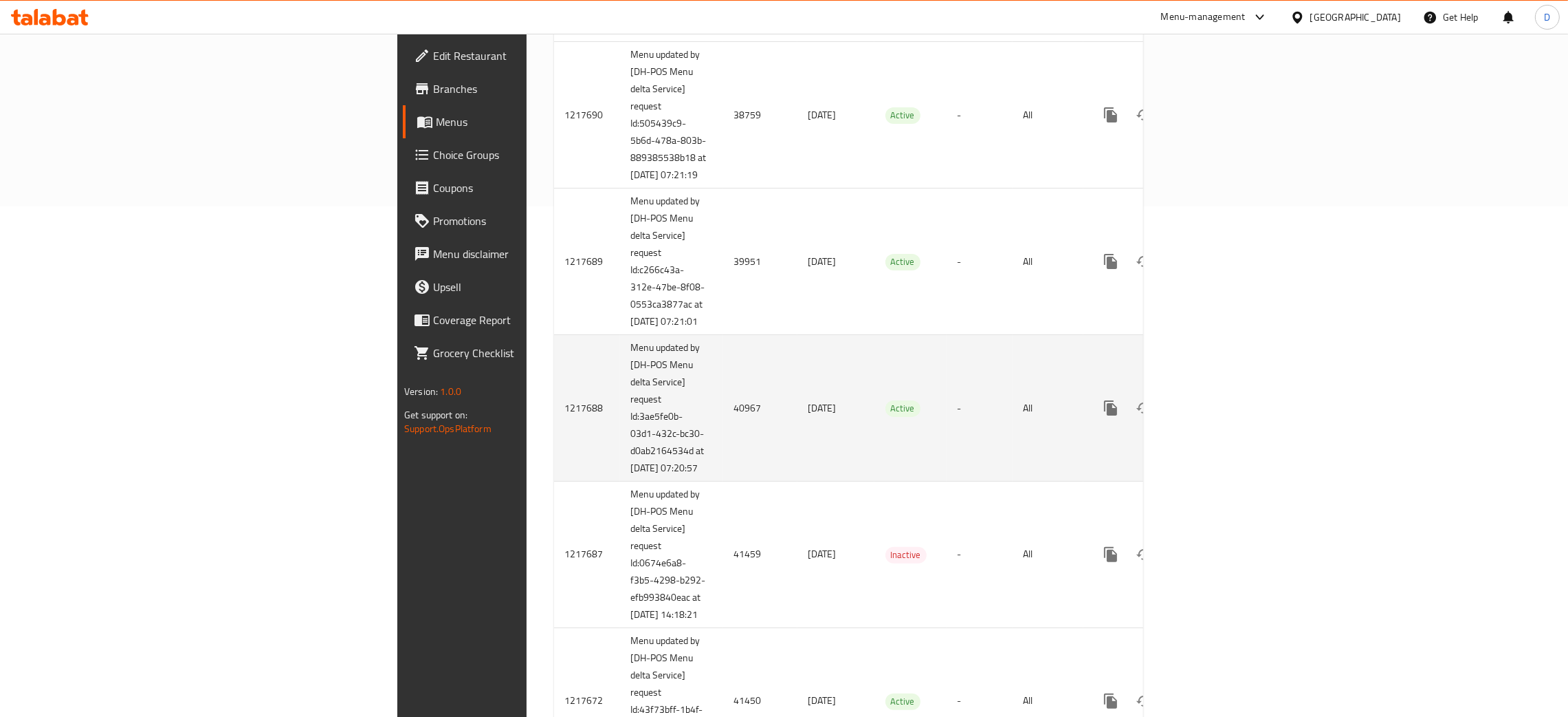
scroll to position [515, 0]
click at [1219, 412] on icon "enhanced table" at bounding box center [1210, 403] width 17 height 17
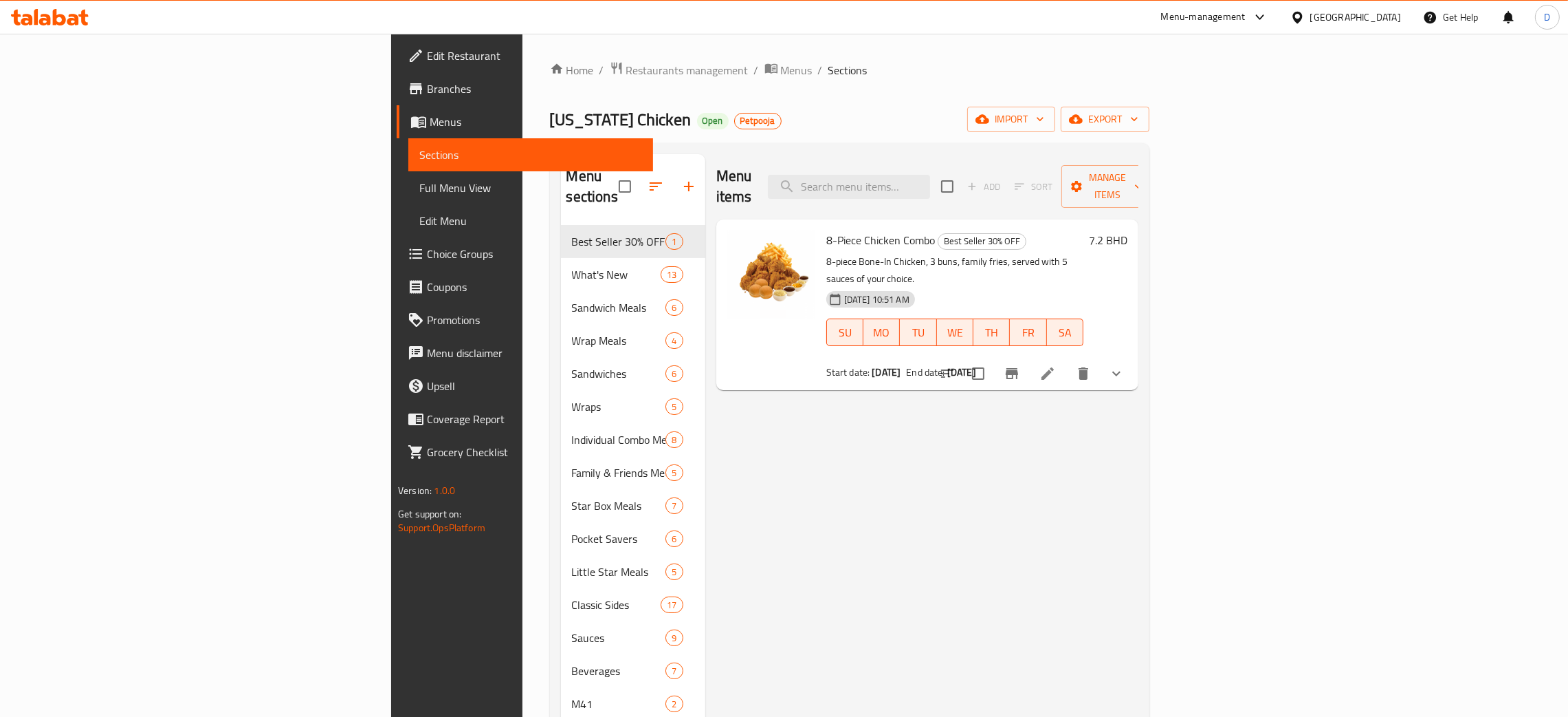
click at [638, 144] on div "Menu sections Best Seller 30% OFF 1 What's New 13 Sandwich Meals 6 Wrap Meals 4…" at bounding box center [849, 512] width 599 height 739
click at [782, 67] on span "Menus" at bounding box center [797, 70] width 31 height 17
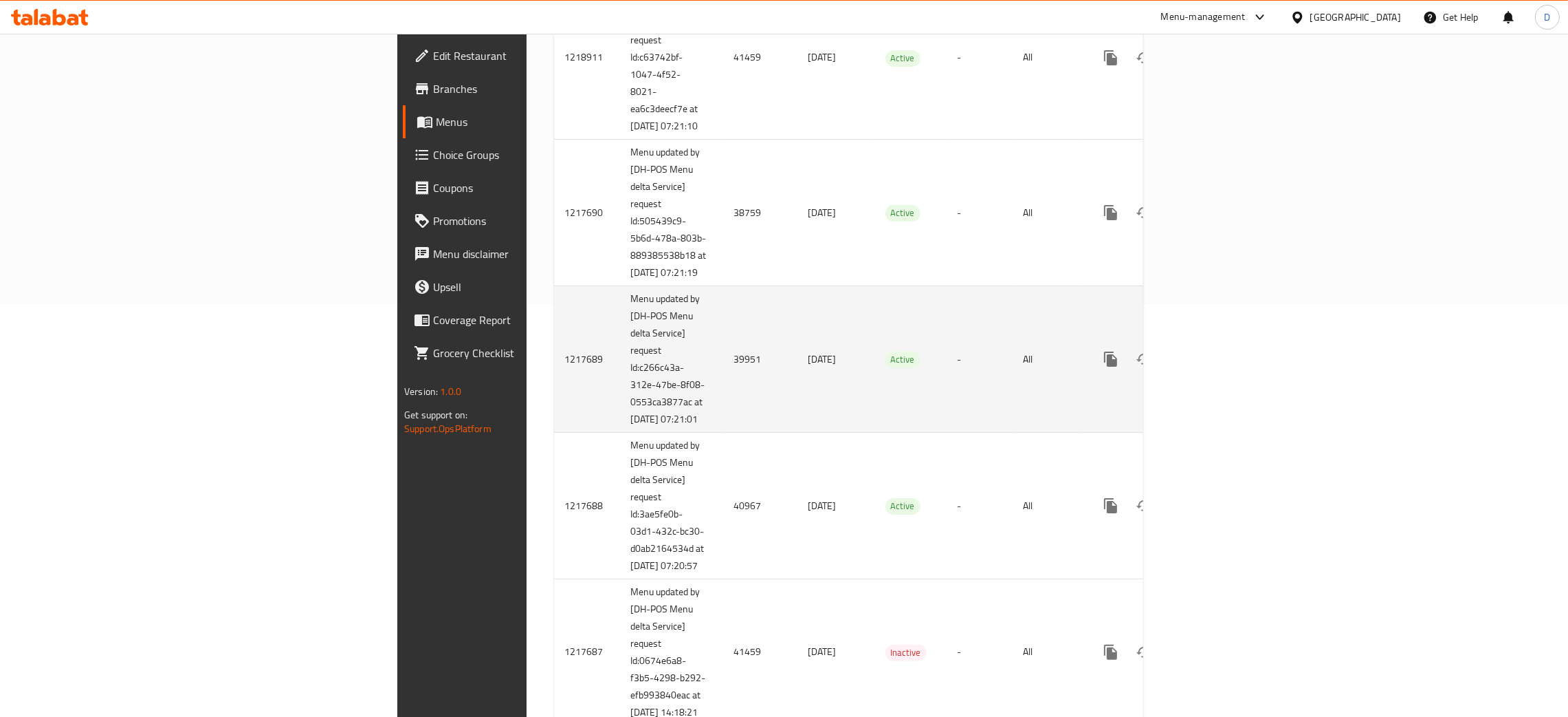
scroll to position [515, 0]
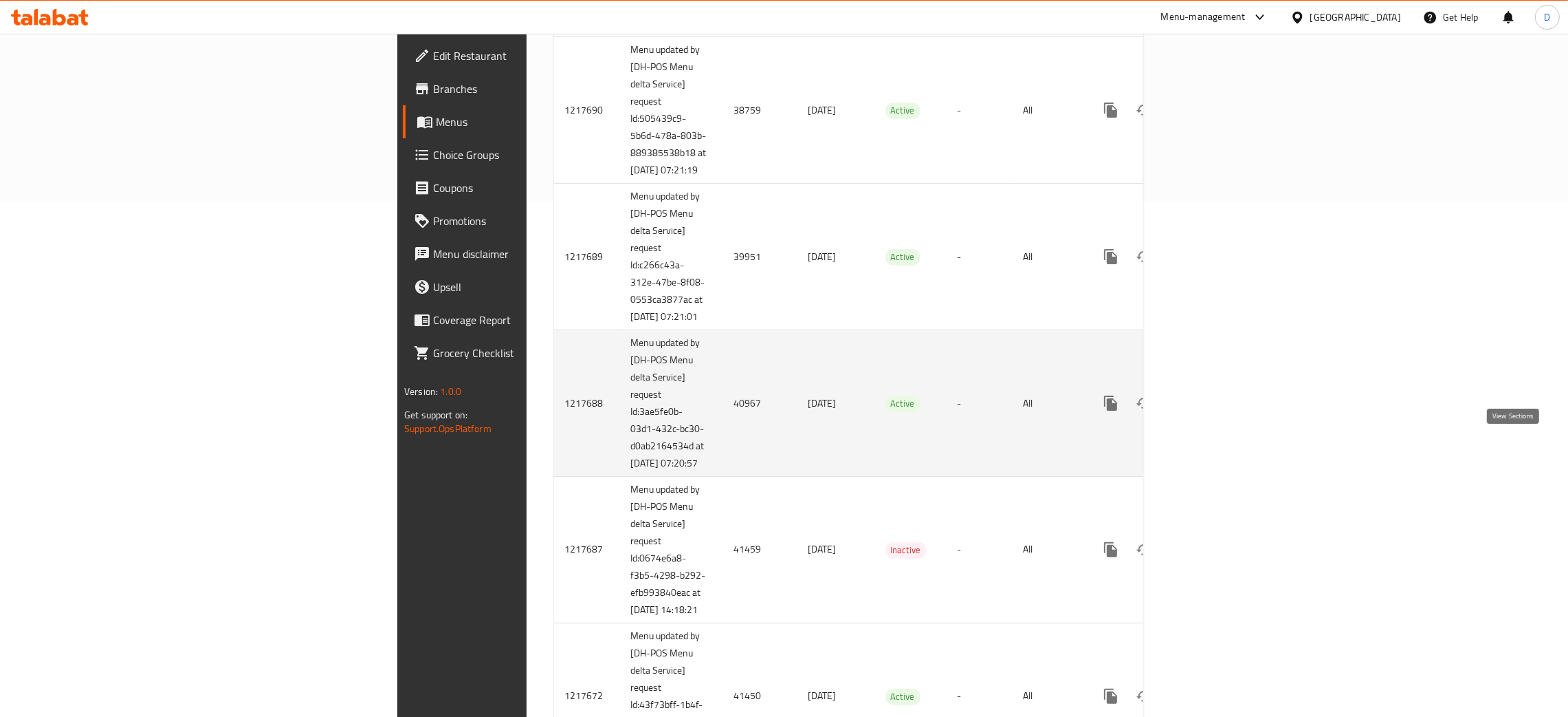
click at [1217, 410] on icon "enhanced table" at bounding box center [1210, 403] width 13 height 13
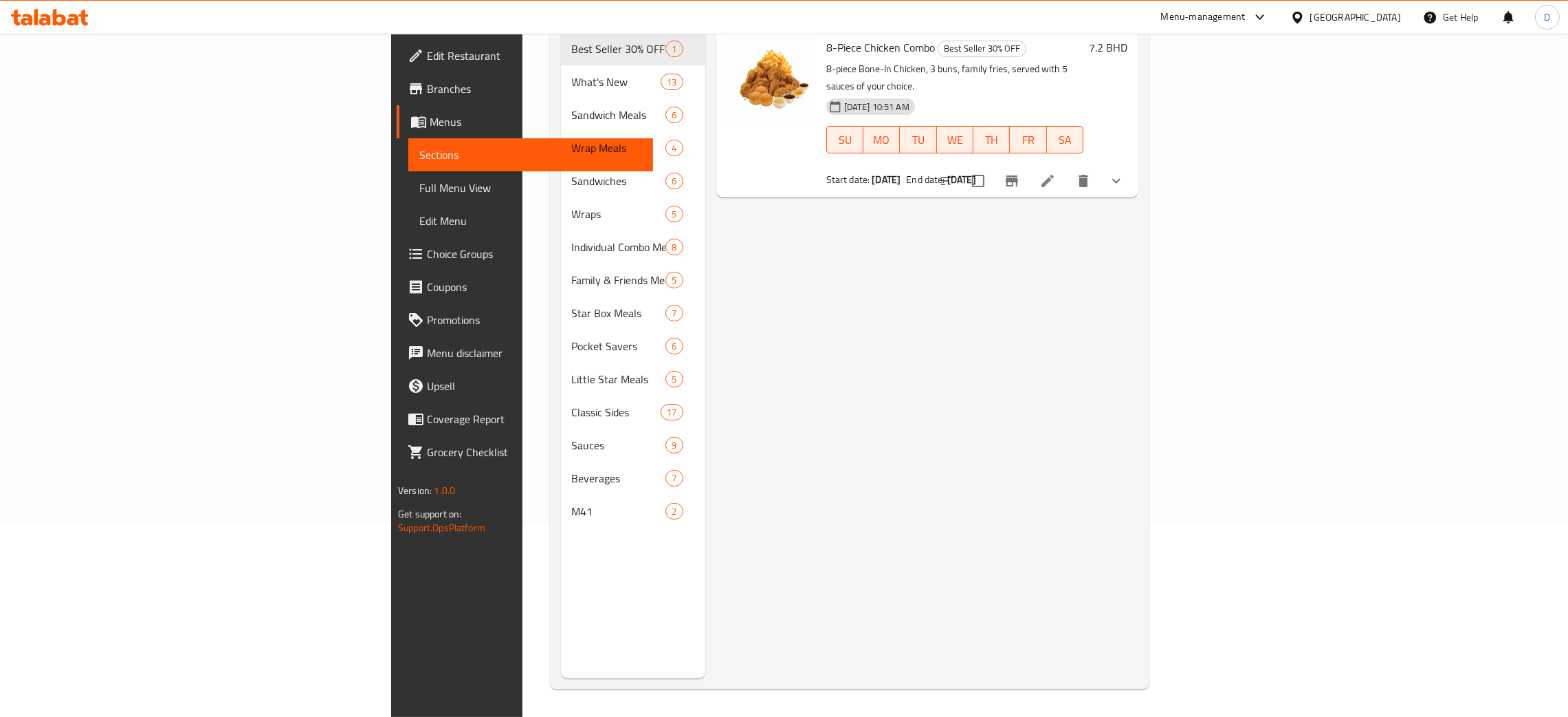
scroll to position [194, 0]
click at [1056, 172] on icon at bounding box center [1047, 180] width 17 height 17
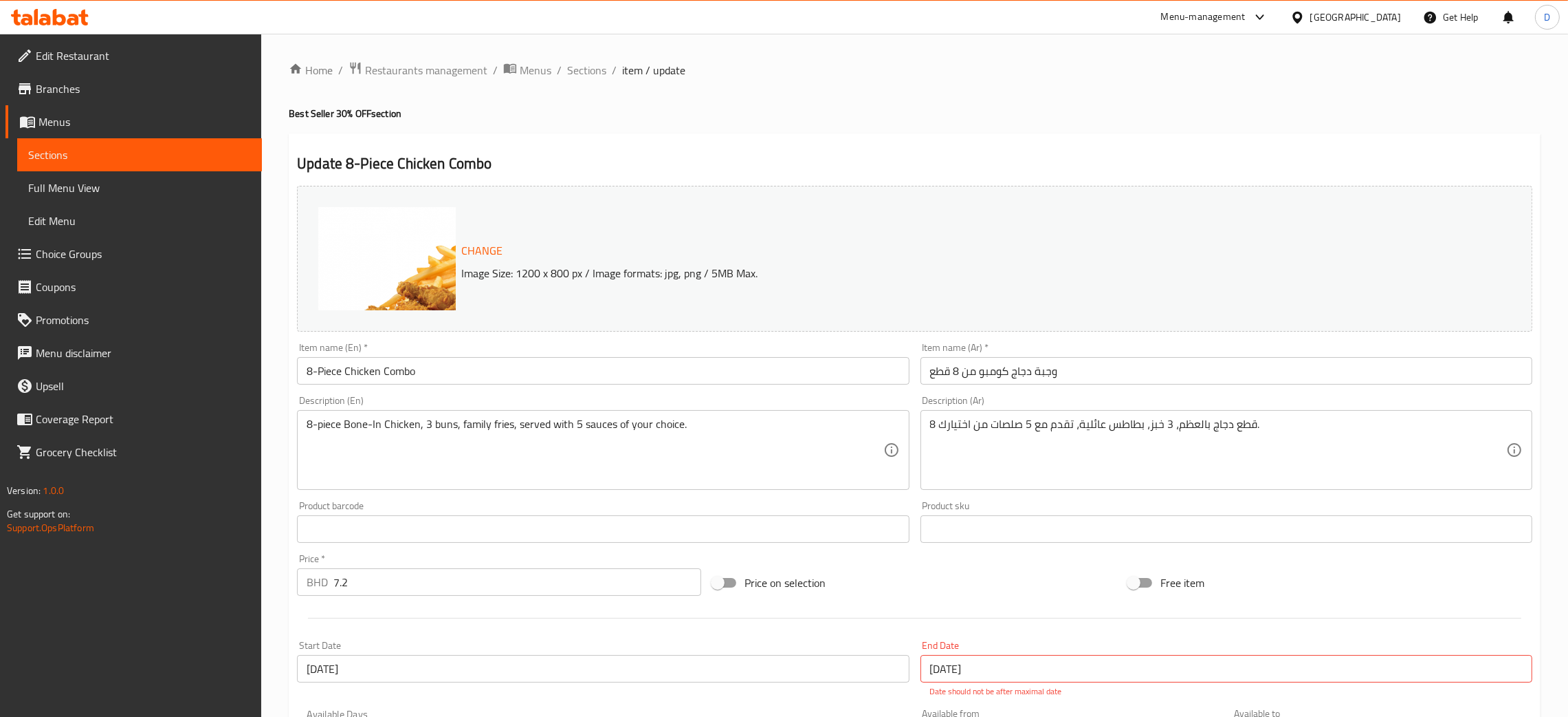
click at [551, 66] on ol "Home / Restaurants management / Menus / Sections / item / update" at bounding box center [914, 70] width 1252 height 18
click at [542, 67] on span "Menus" at bounding box center [535, 70] width 31 height 17
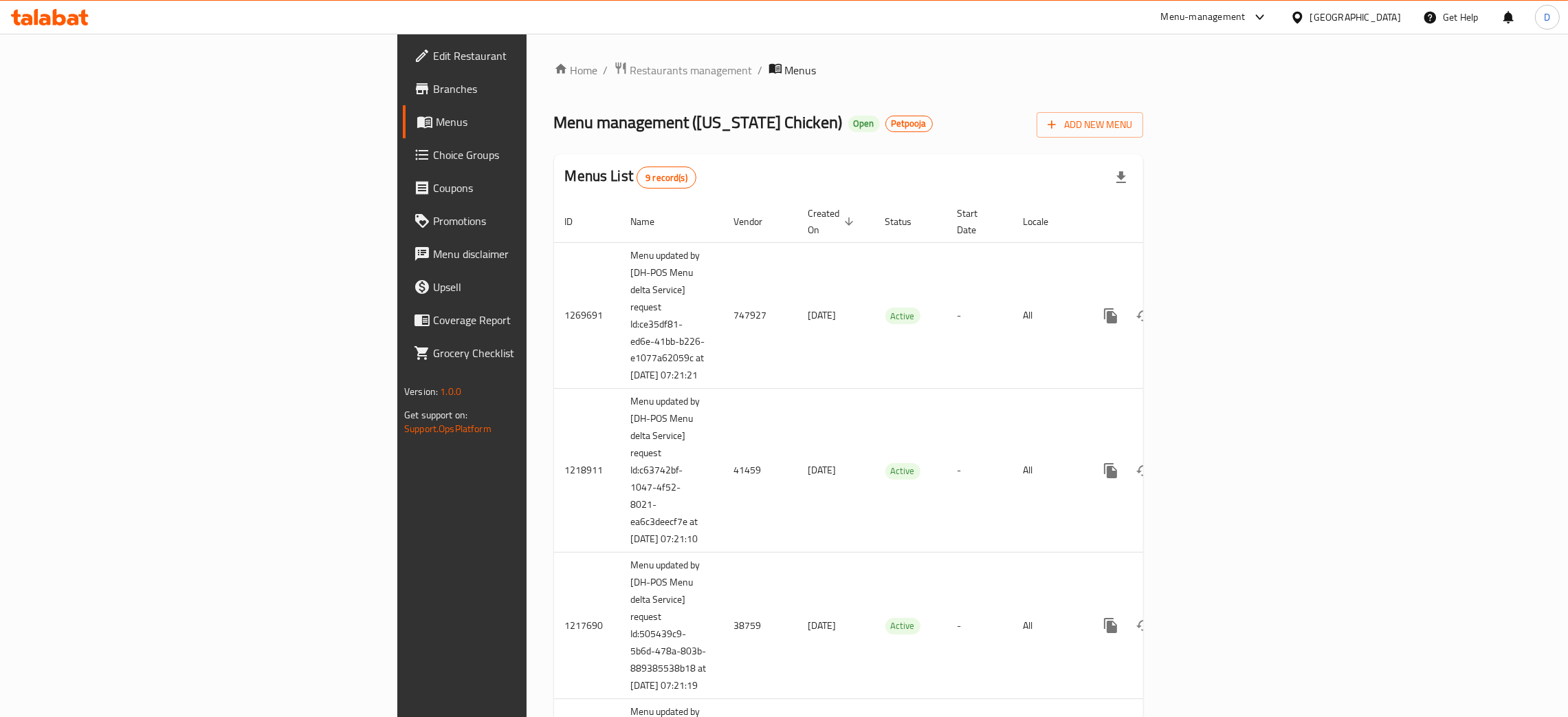
scroll to position [935, 0]
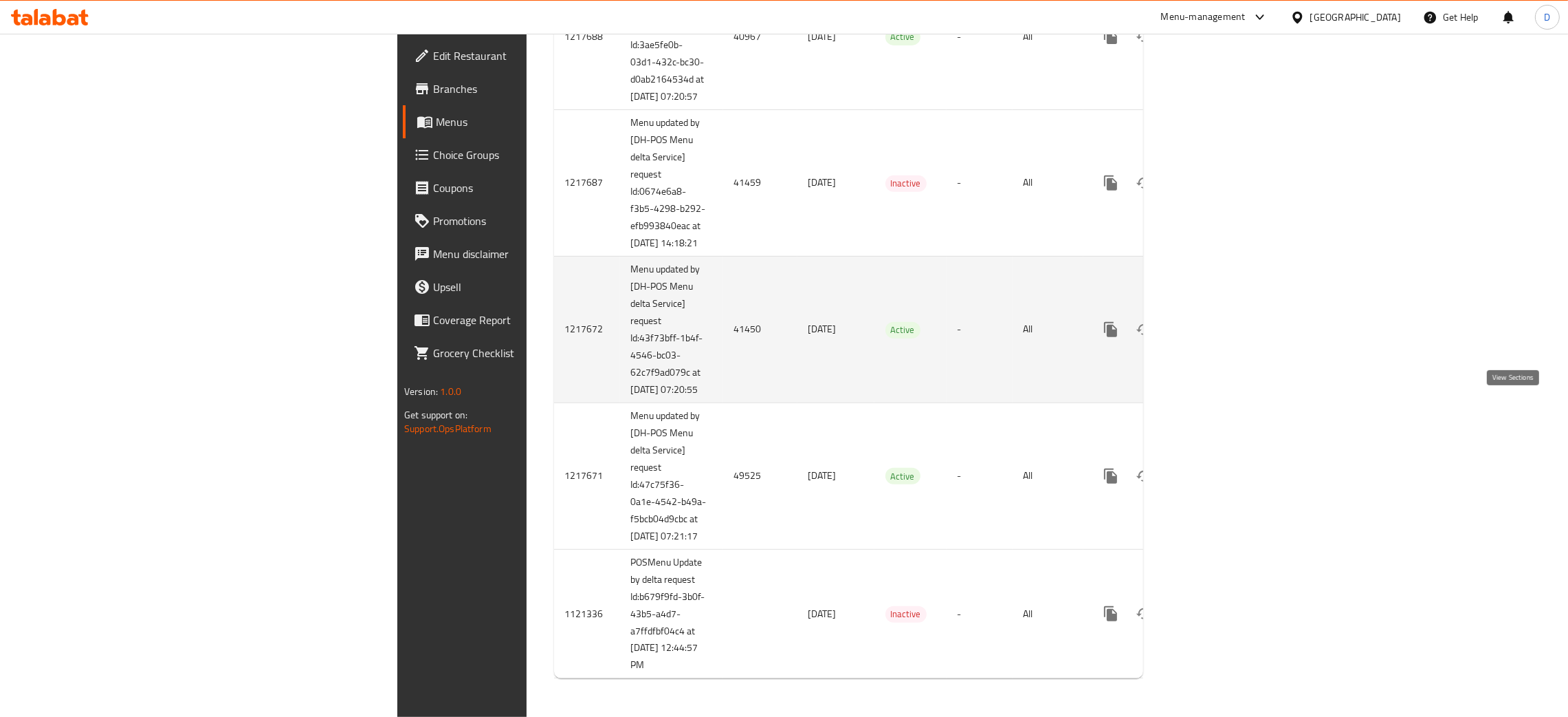
click at [1217, 336] on icon "enhanced table" at bounding box center [1210, 329] width 13 height 13
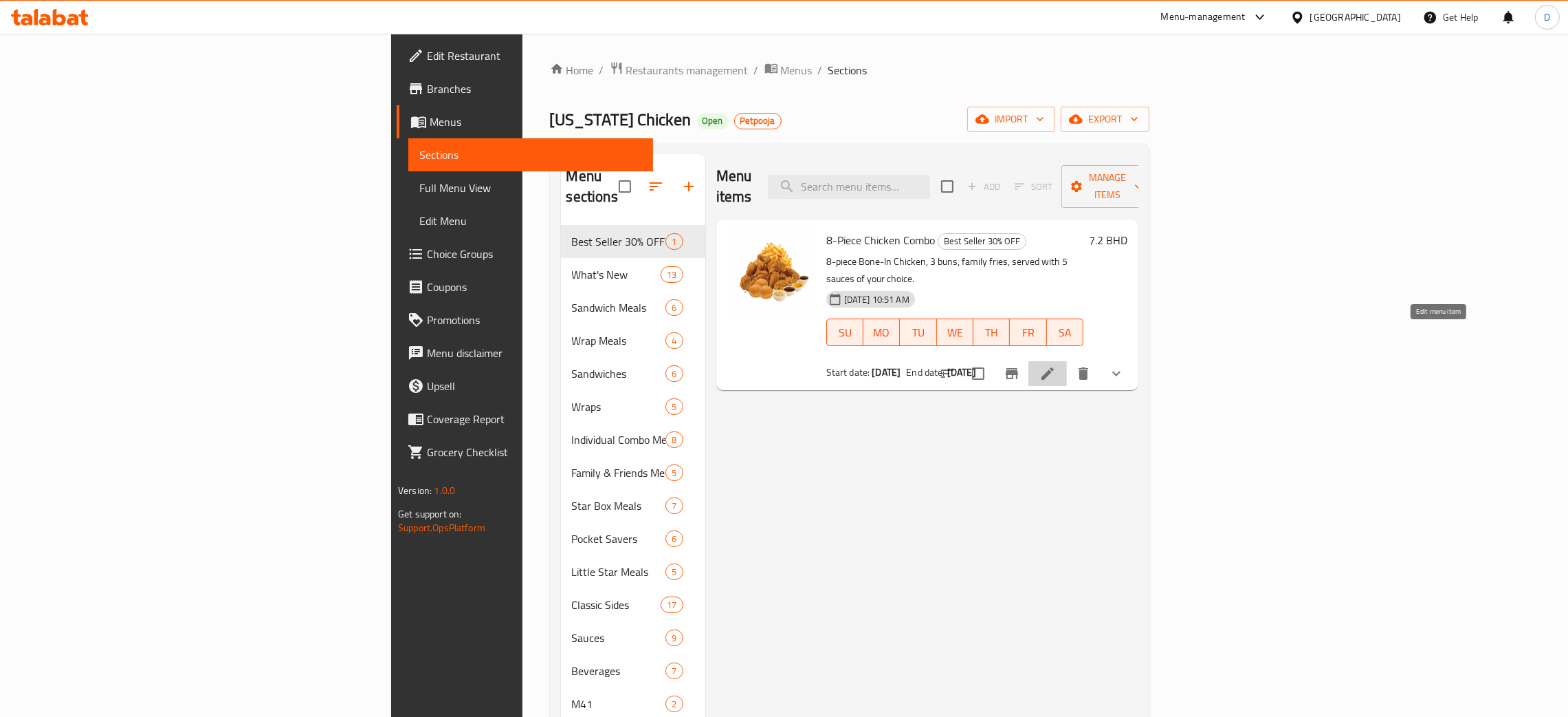
click at [1056, 365] on icon at bounding box center [1047, 373] width 17 height 17
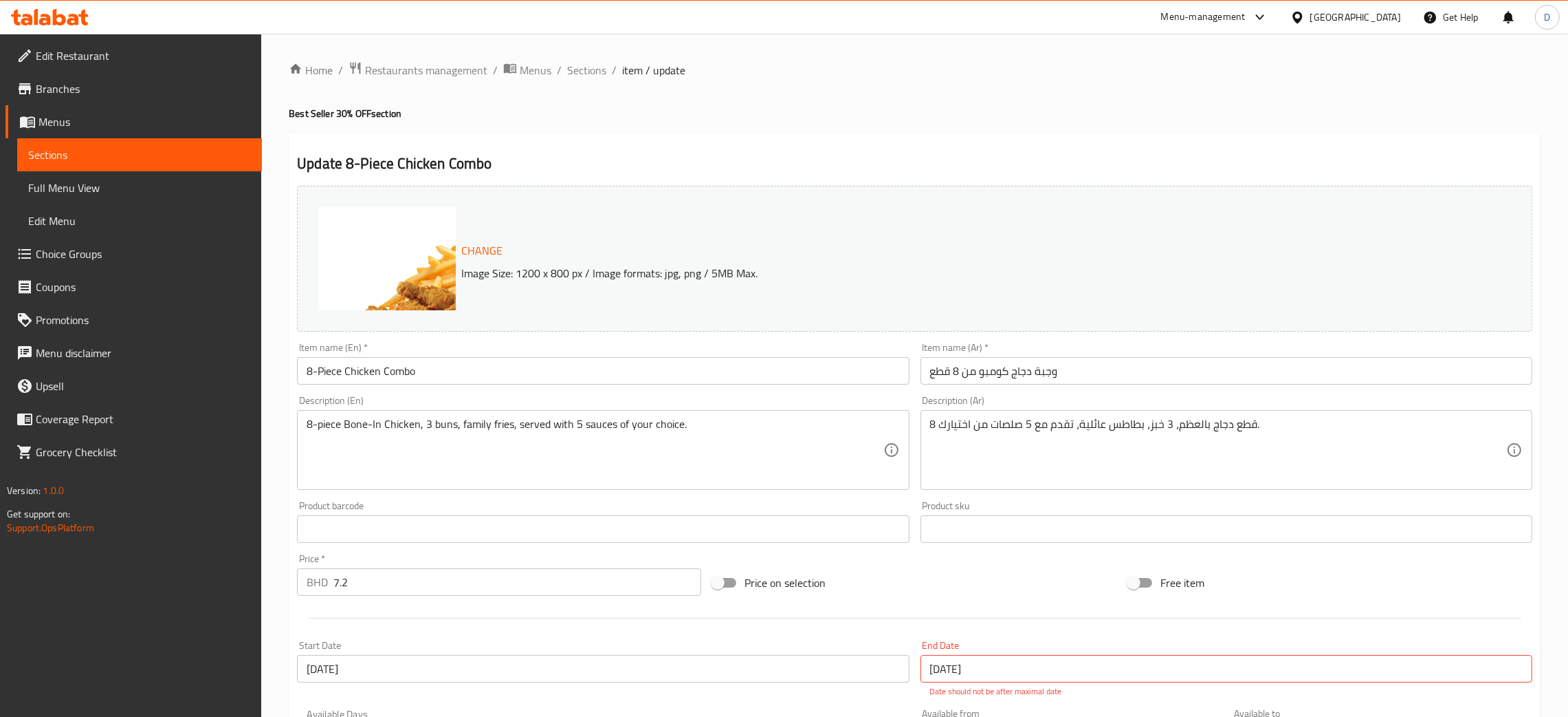
drag, startPoint x: 934, startPoint y: 113, endPoint x: 902, endPoint y: 19, distance: 99.3
click at [934, 111] on h4 "Best Seller 30% OFF section" at bounding box center [914, 113] width 1252 height 14
click at [546, 68] on span "Menus" at bounding box center [535, 70] width 31 height 17
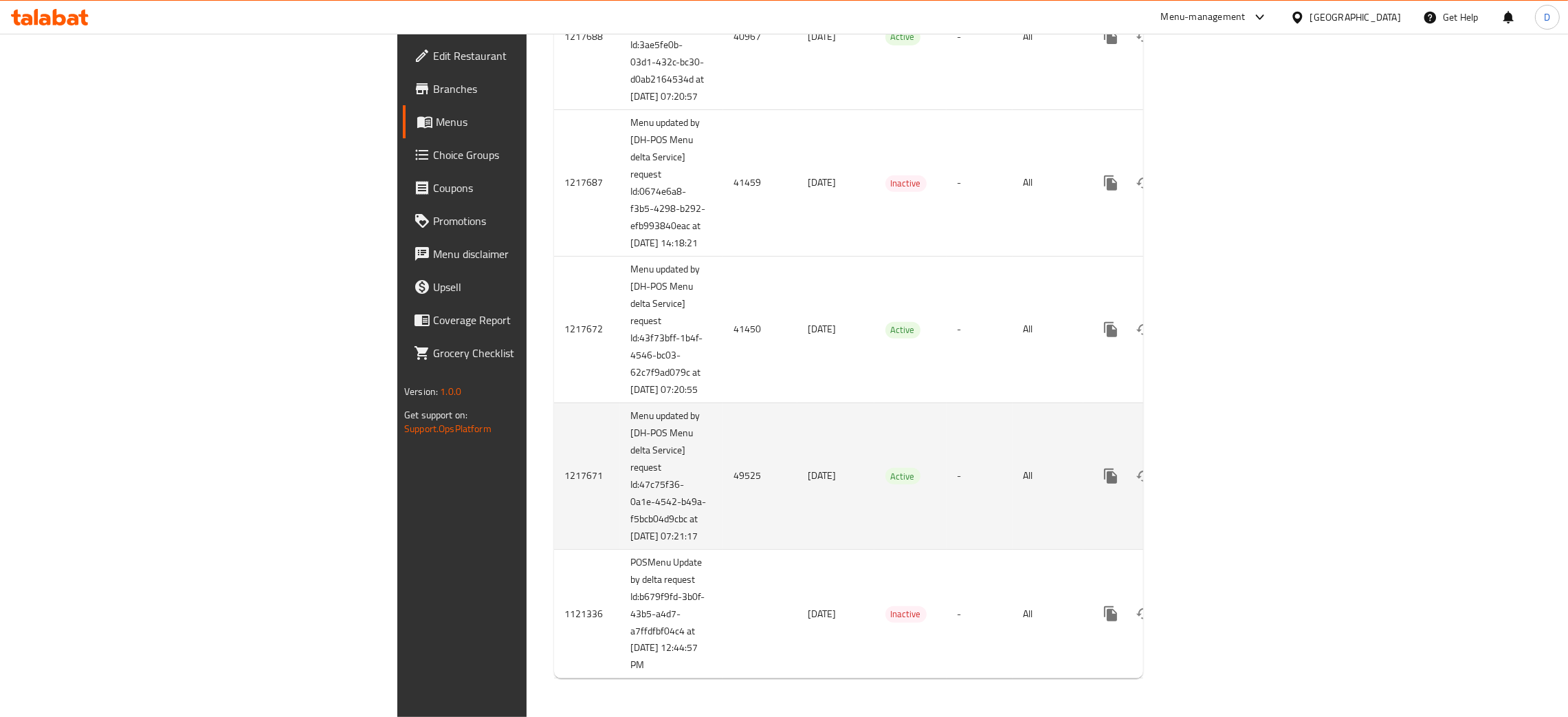
scroll to position [989, 0]
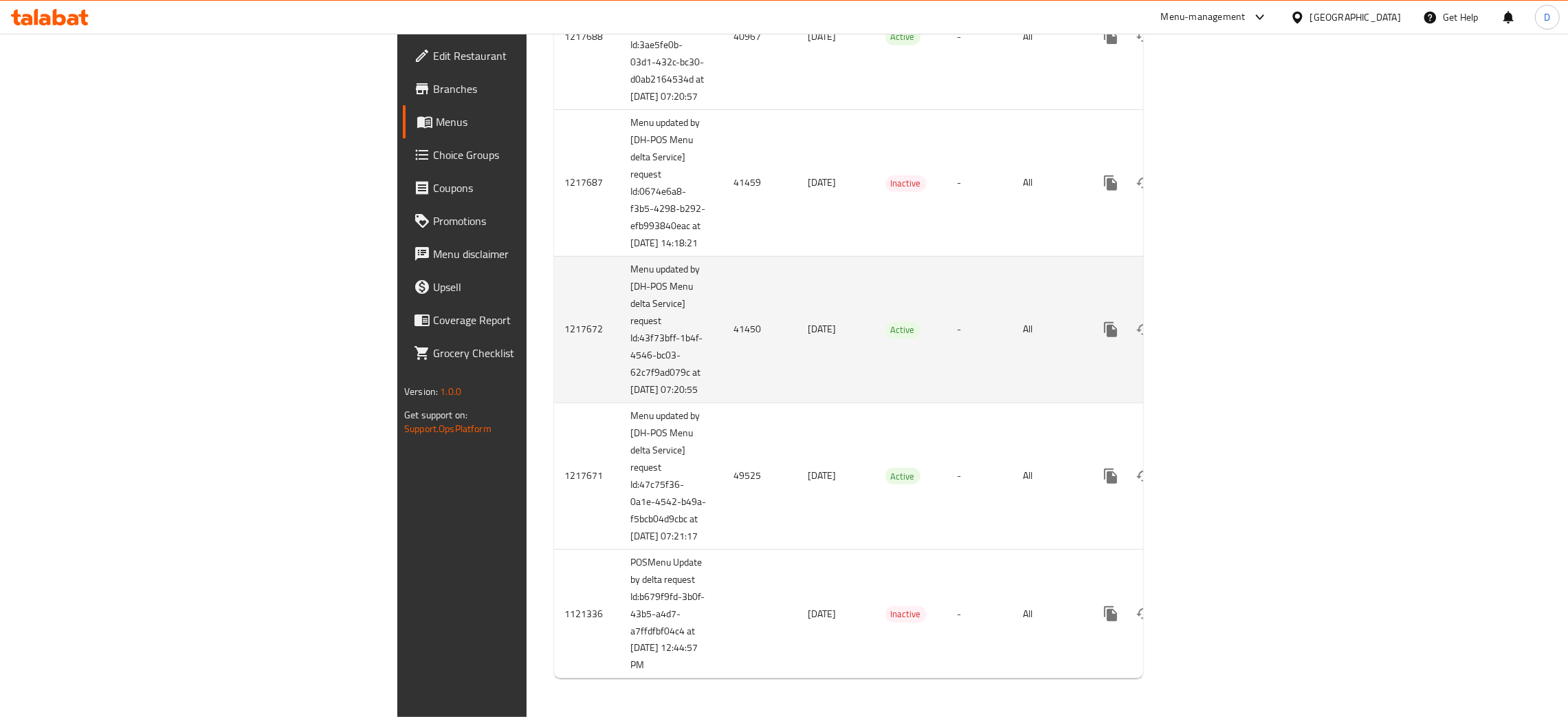
click at [723, 302] on td "41450" at bounding box center [760, 329] width 74 height 147
click at [1219, 321] on icon "enhanced table" at bounding box center [1210, 329] width 17 height 17
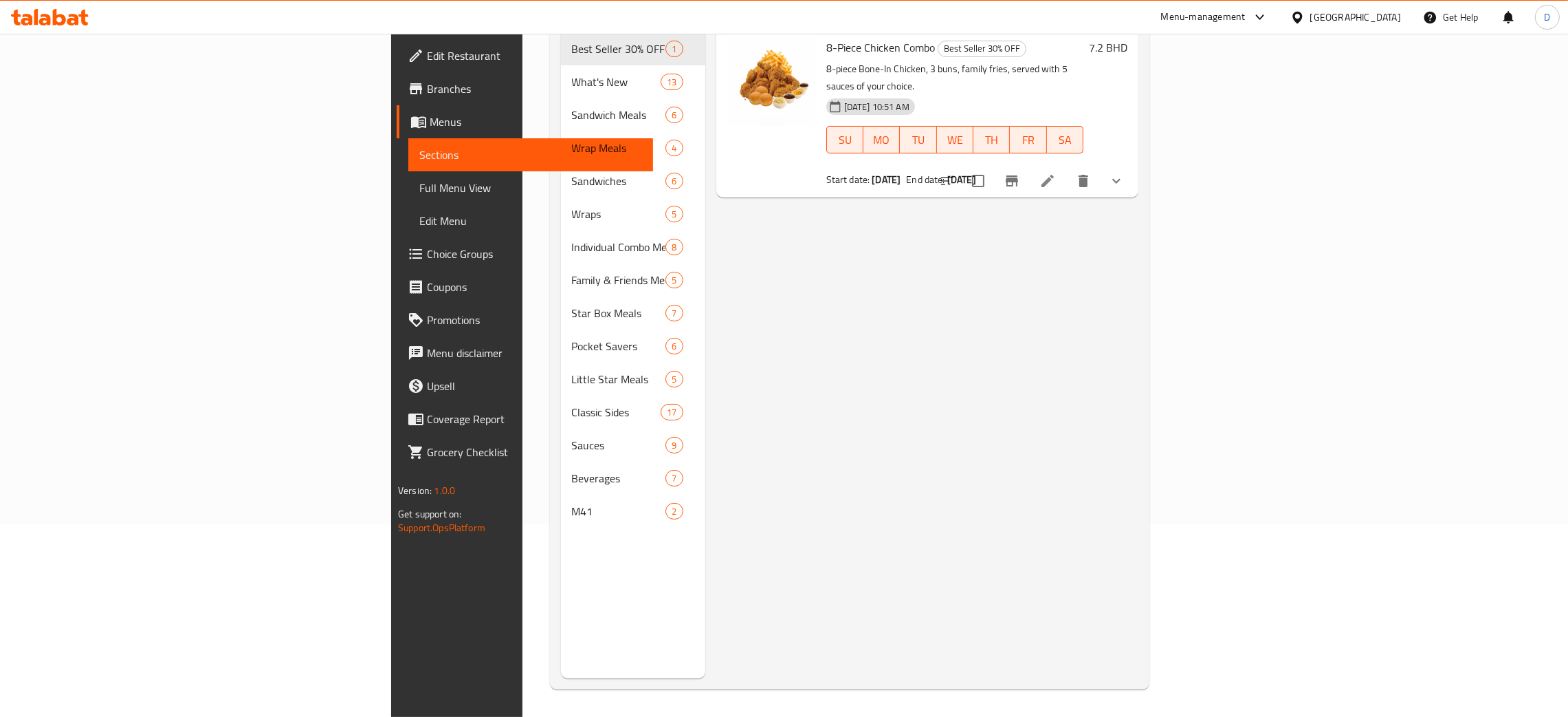
scroll to position [194, 0]
click at [1054, 174] on icon at bounding box center [1047, 180] width 13 height 13
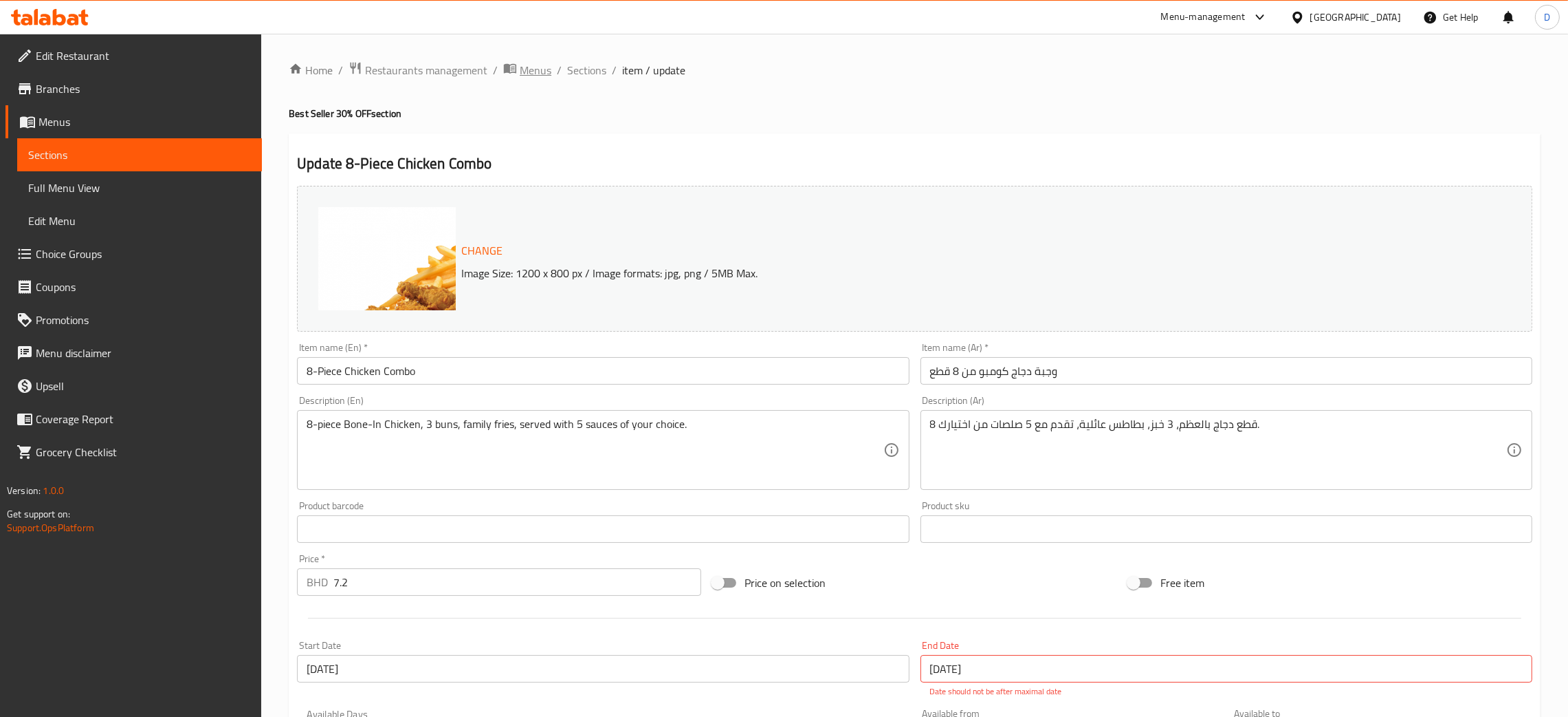
click at [534, 70] on span "Menus" at bounding box center [535, 70] width 31 height 17
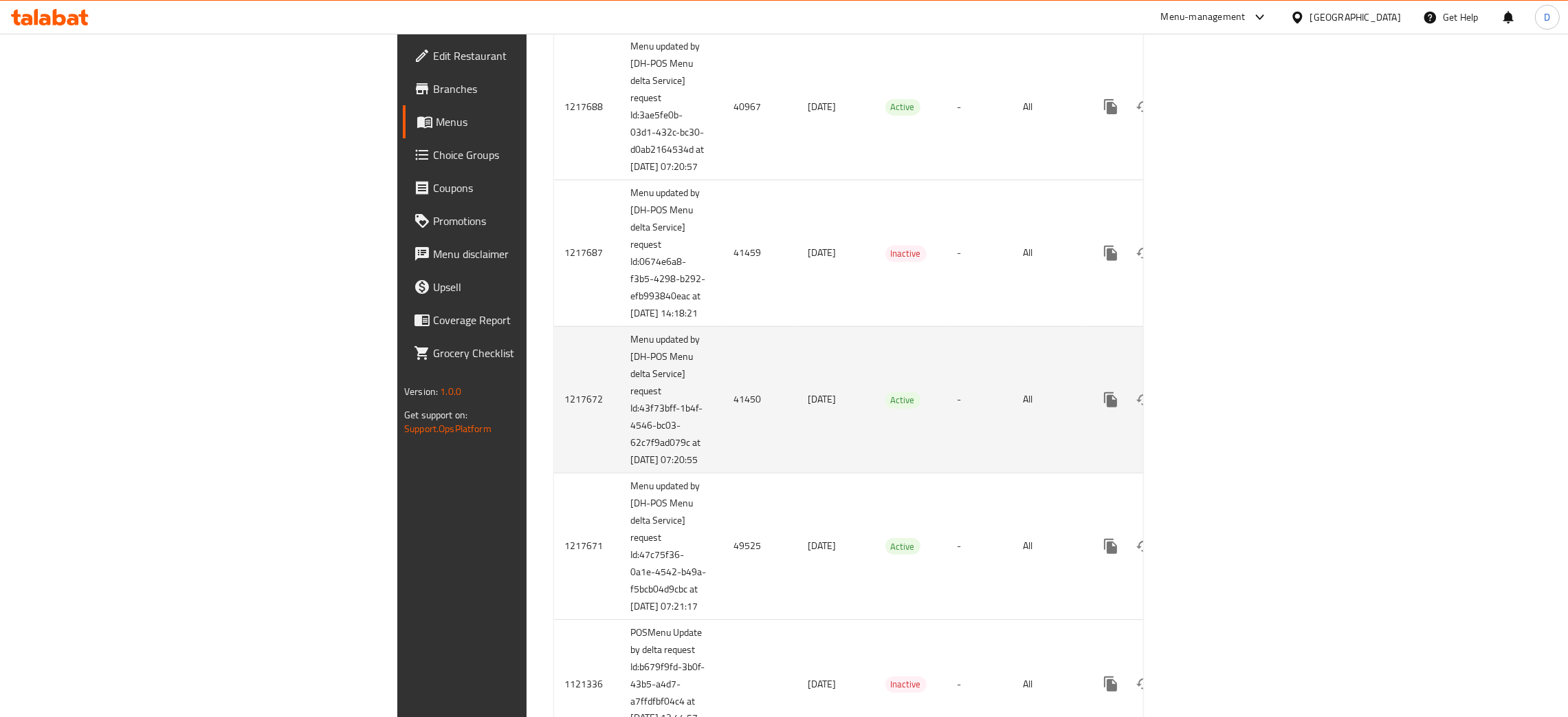
scroll to position [989, 0]
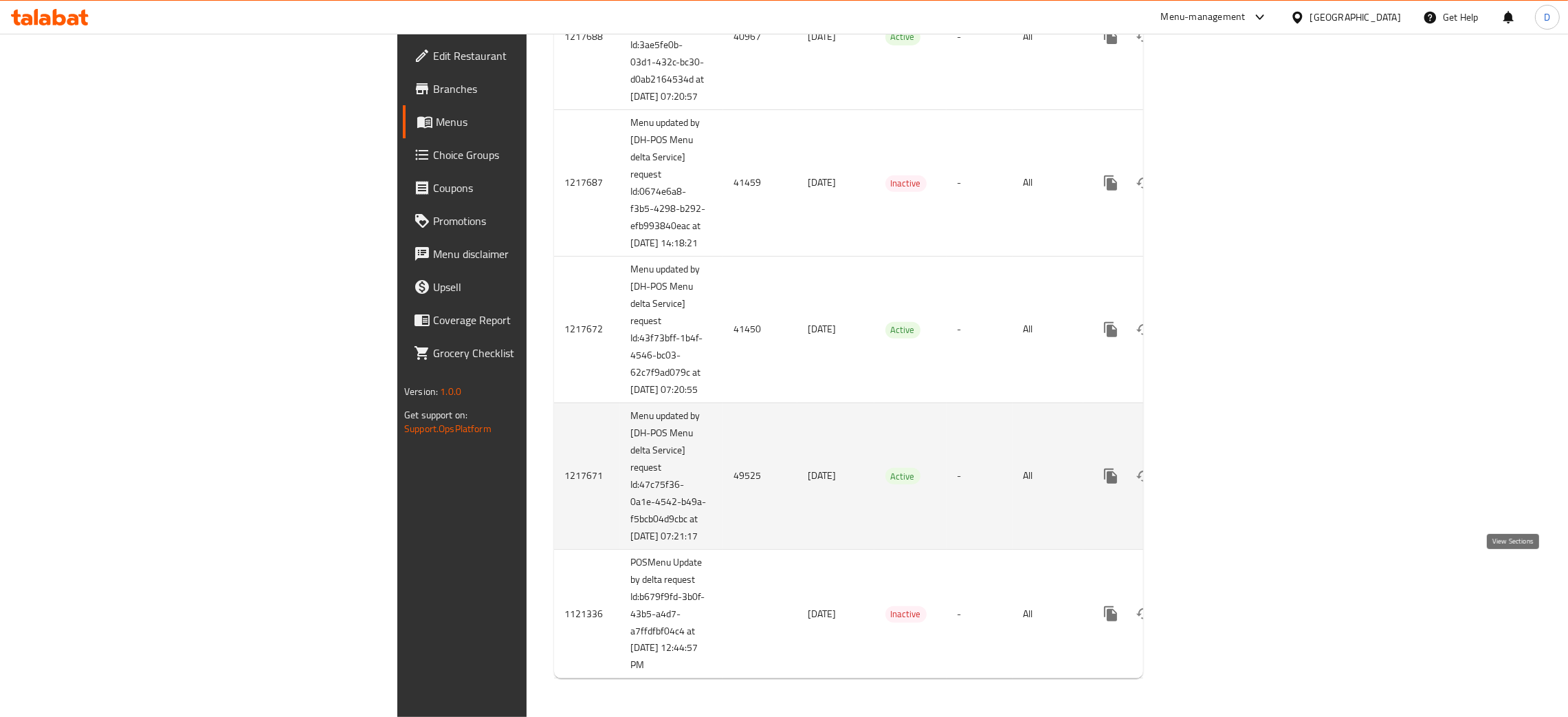
click at [1226, 479] on link "enhanced table" at bounding box center [1211, 477] width 33 height 33
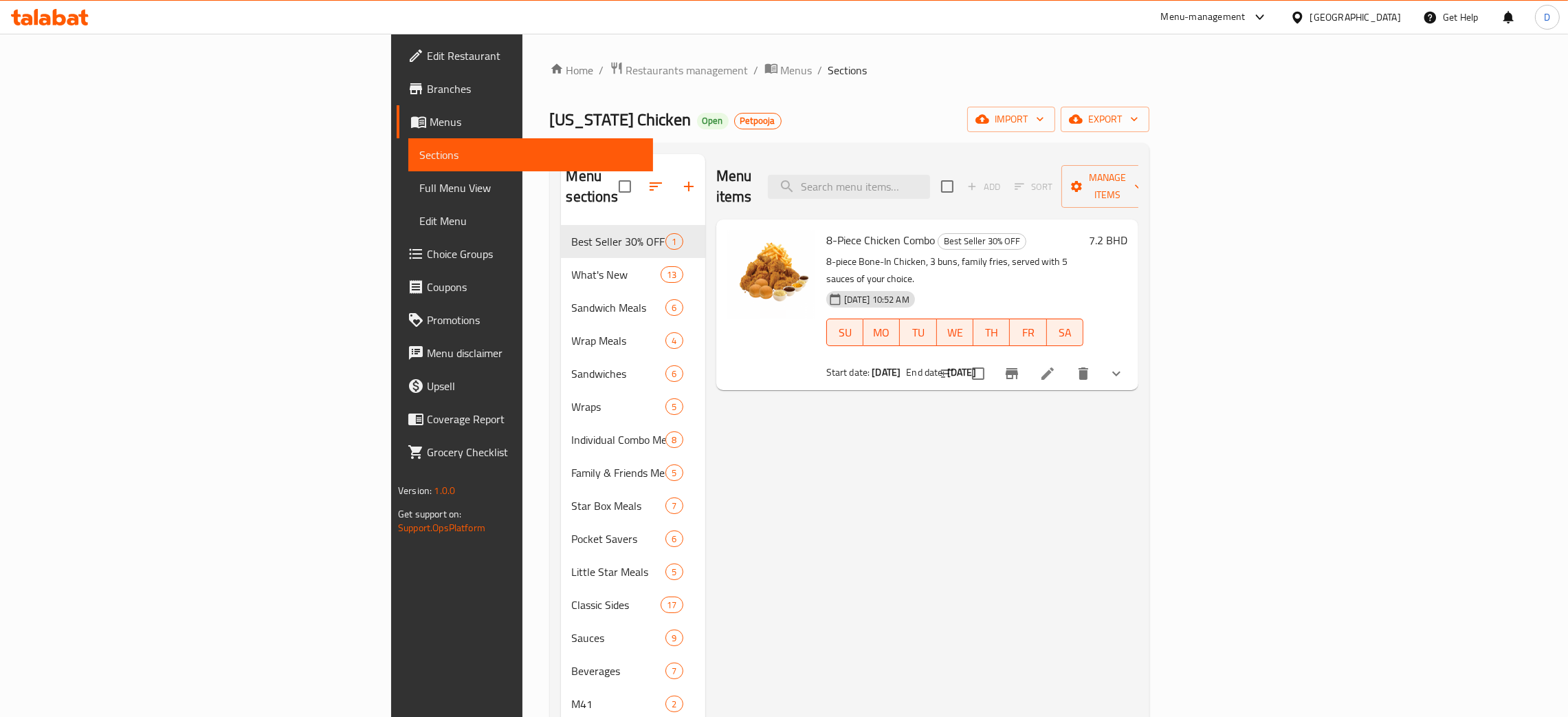
click at [1133, 358] on div at bounding box center [1032, 374] width 202 height 33
click at [1067, 361] on li at bounding box center [1047, 373] width 38 height 25
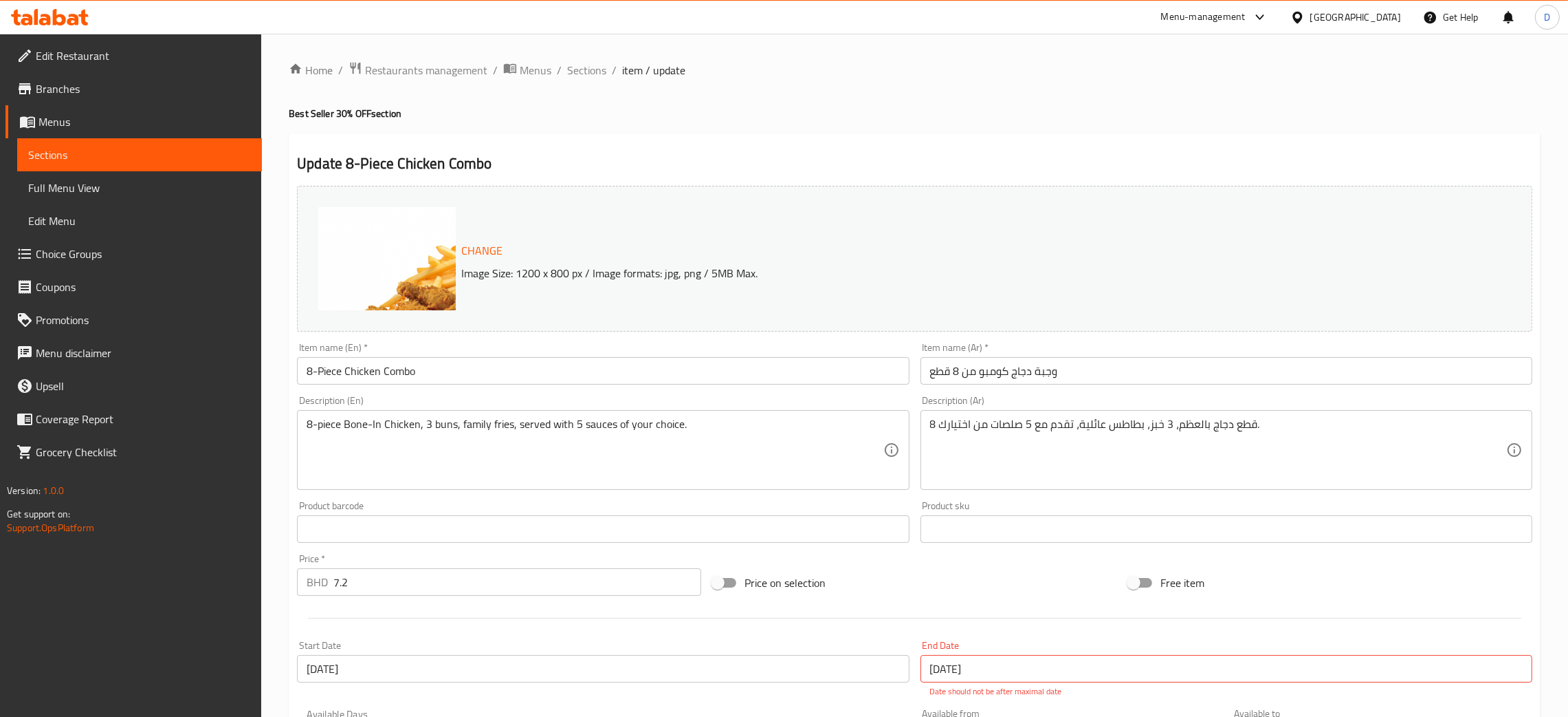
drag, startPoint x: 882, startPoint y: 77, endPoint x: 907, endPoint y: 4, distance: 77.2
click at [882, 74] on ol "Home / Restaurants management / Menus / Sections / item / update" at bounding box center [914, 70] width 1252 height 18
click at [927, 73] on ol "Home / Restaurants management / Menus / Sections / item / update" at bounding box center [914, 70] width 1252 height 18
click at [596, 74] on span "Sections" at bounding box center [587, 70] width 39 height 17
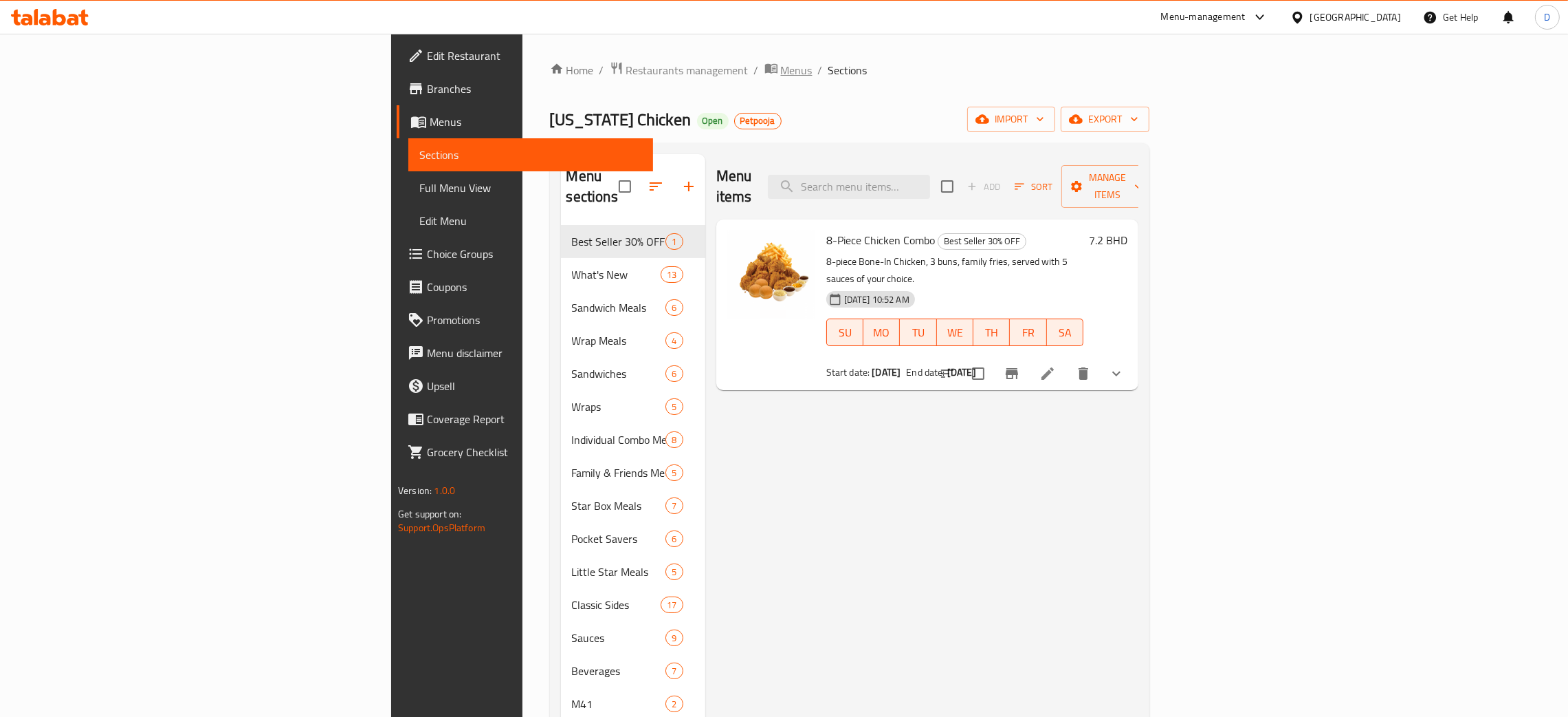
click at [782, 72] on span "Menus" at bounding box center [797, 70] width 31 height 17
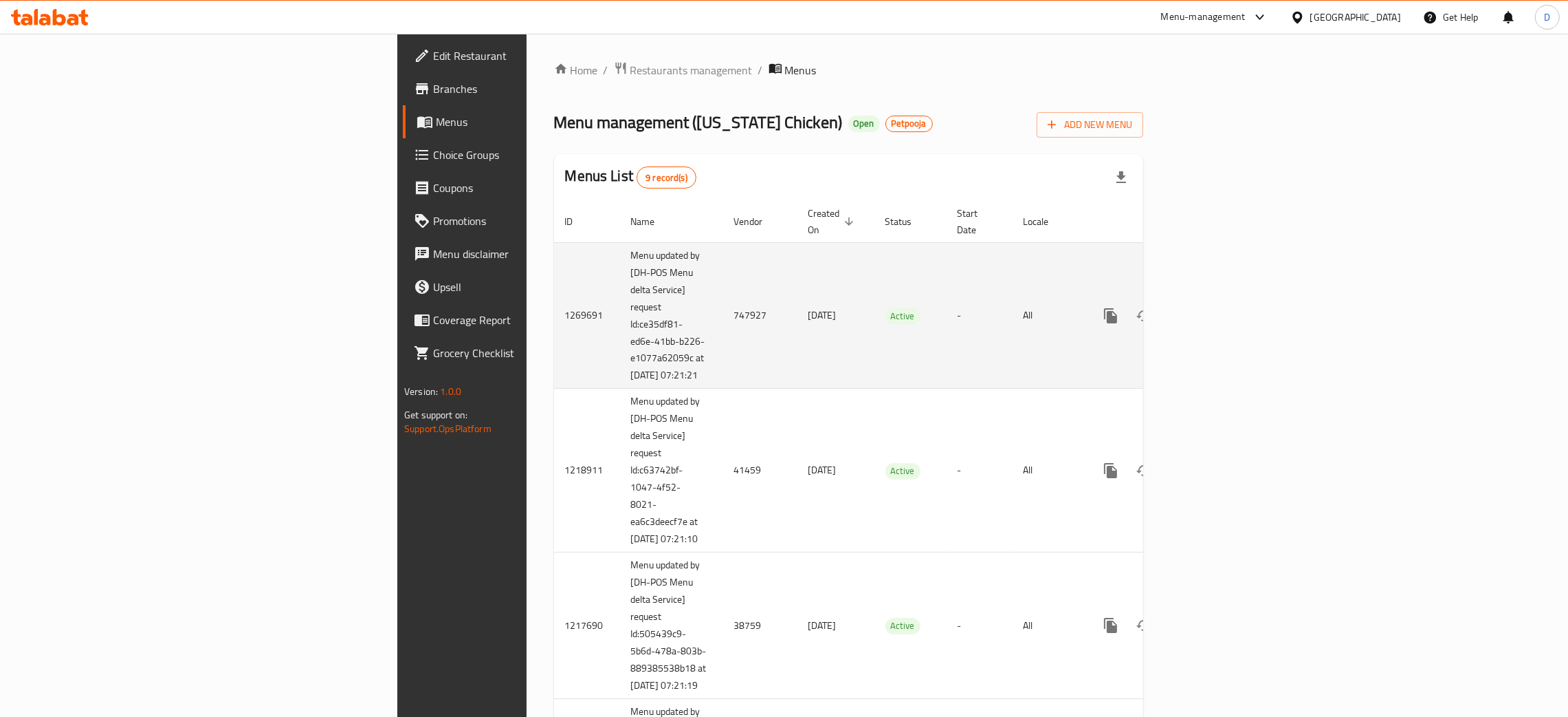
click at [723, 311] on td "747927" at bounding box center [760, 315] width 74 height 147
copy td "747927"
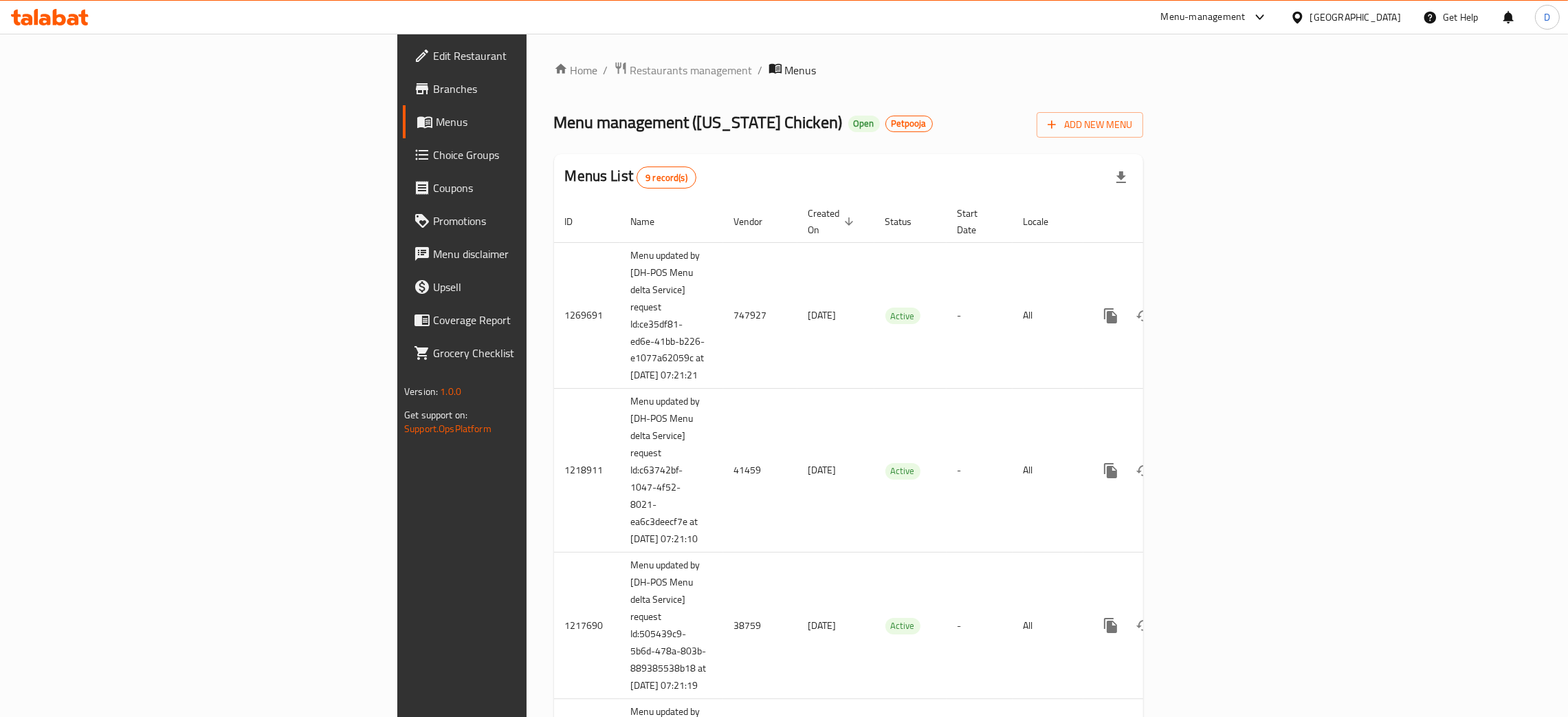
click at [952, 64] on ol "Home / Restaurants management / Menus" at bounding box center [848, 70] width 590 height 18
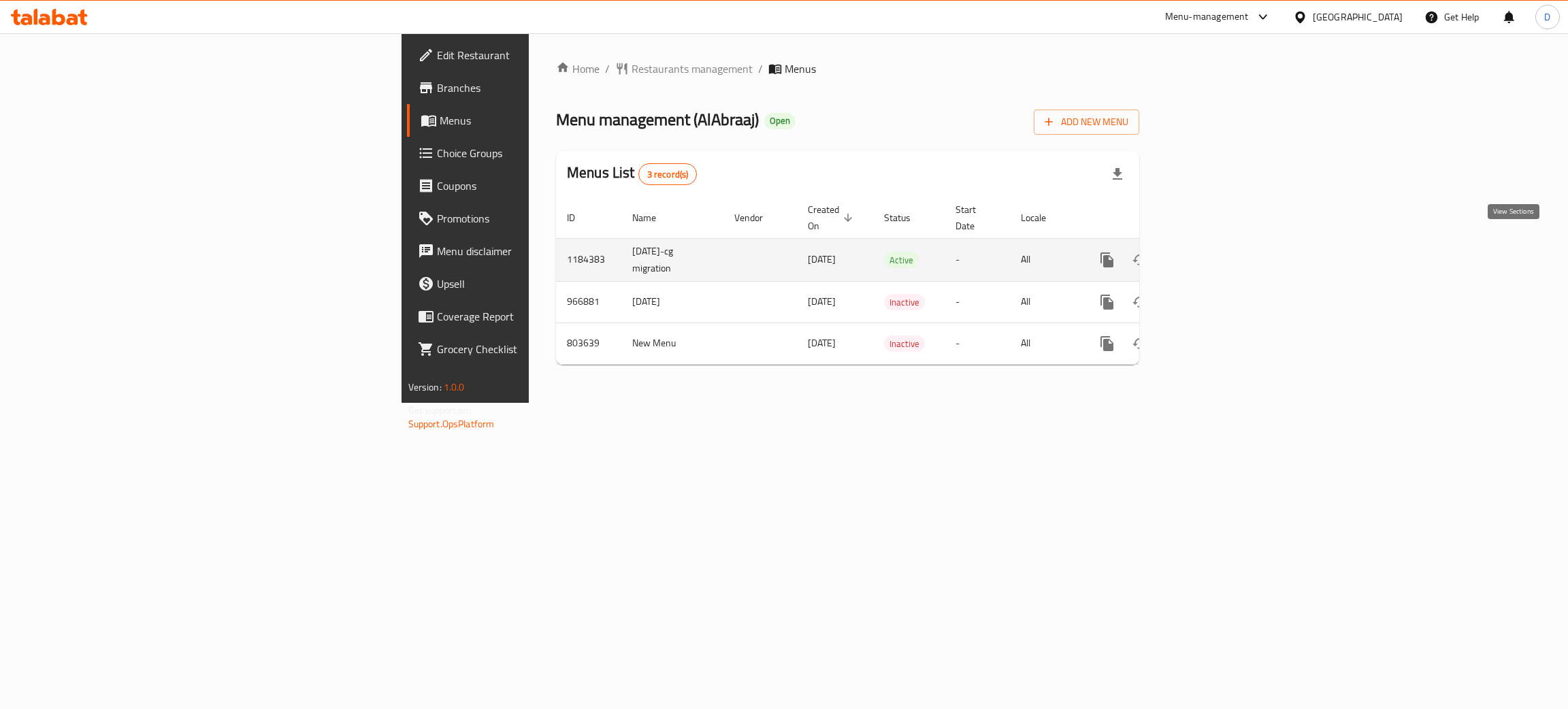
click at [1213, 251] on icon "enhanced table" at bounding box center [1205, 259] width 17 height 17
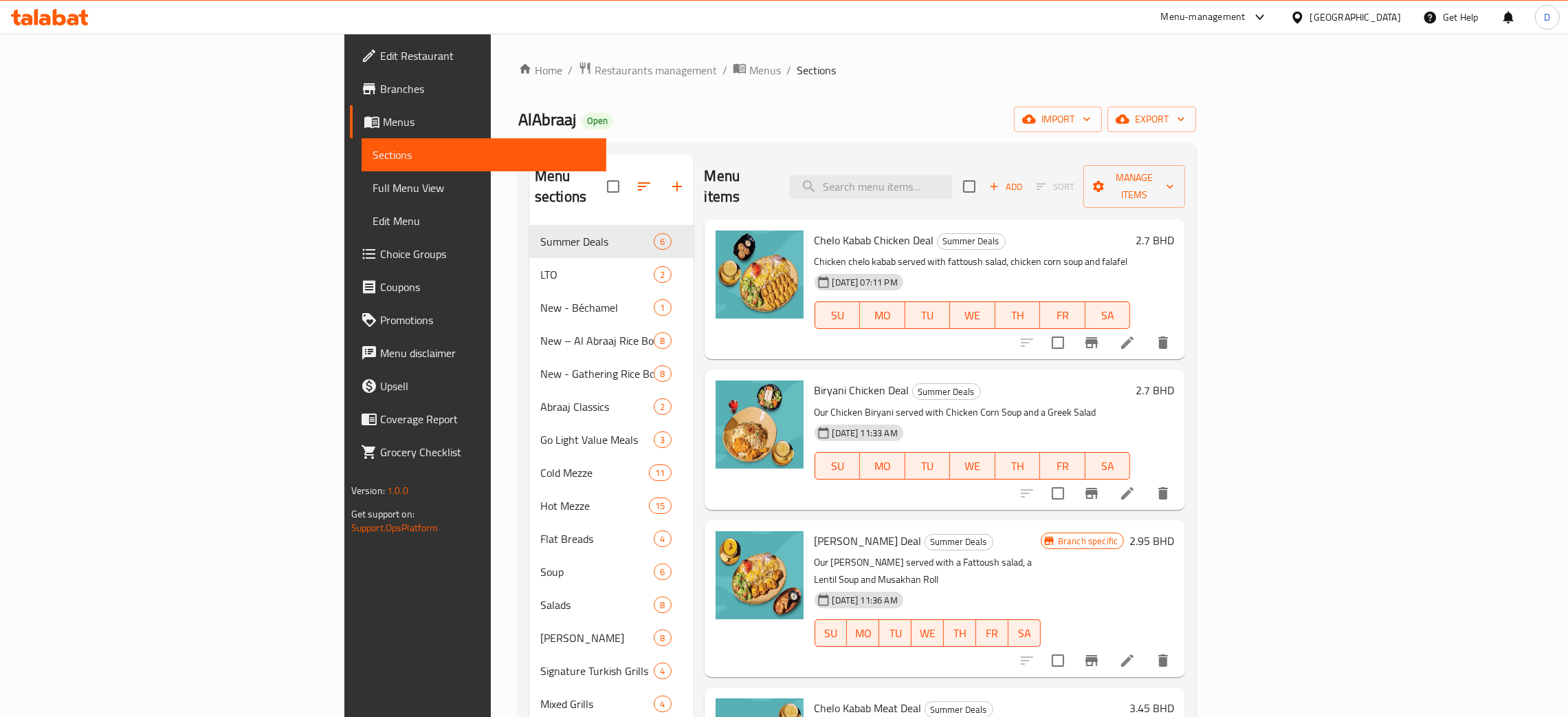
click at [955, 163] on div "Menu items Add Sort Manage items" at bounding box center [945, 186] width 481 height 65
click at [952, 174] on input "search" at bounding box center [871, 186] width 162 height 24
paste input "Chicken Tikka Masala with White Rice"
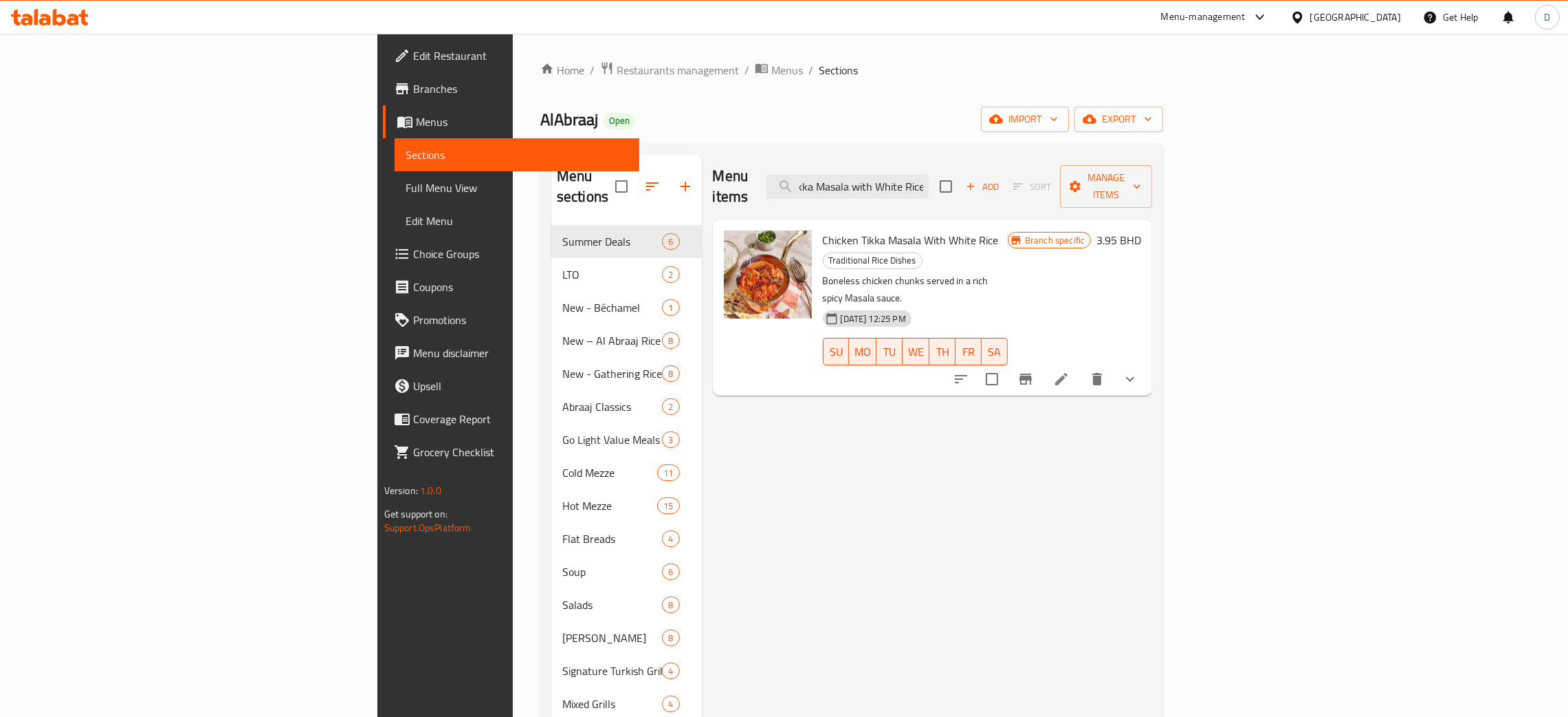
type input "Chicken Tikka Masala with White Rice"
click at [1070, 371] on icon at bounding box center [1061, 379] width 17 height 17
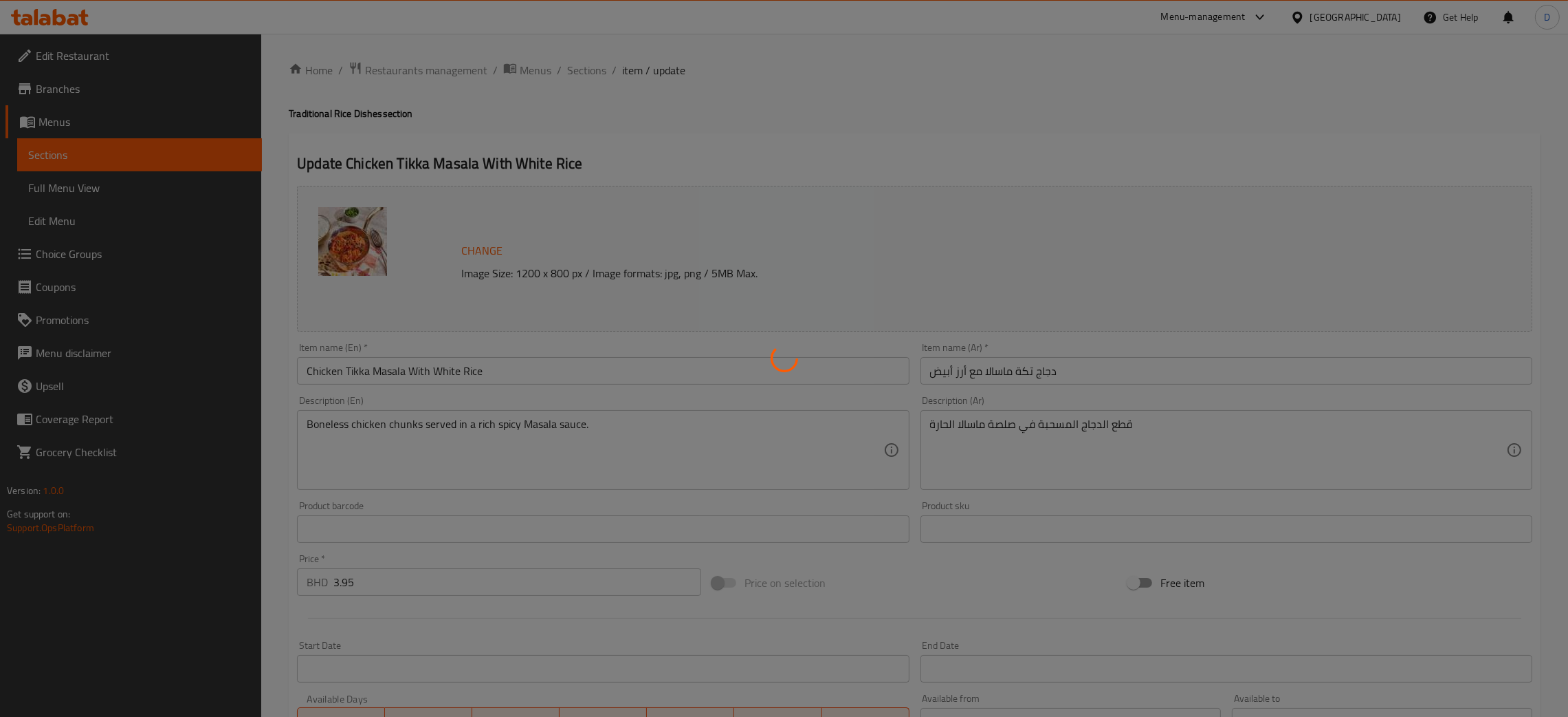
type input "إختيارك من:"
type input "1"
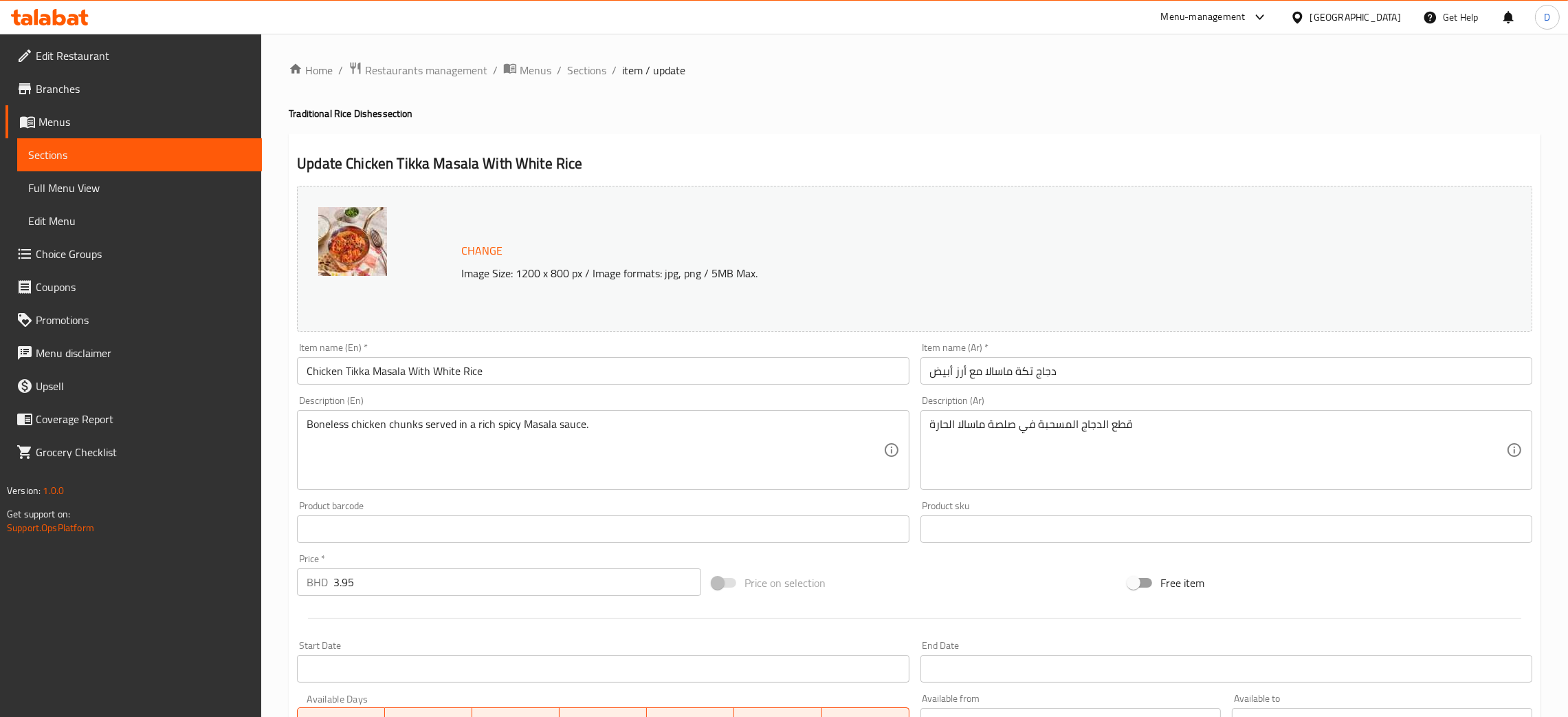
drag, startPoint x: 541, startPoint y: 72, endPoint x: 546, endPoint y: 56, distance: 16.8
click at [541, 72] on span "Menus" at bounding box center [535, 70] width 31 height 17
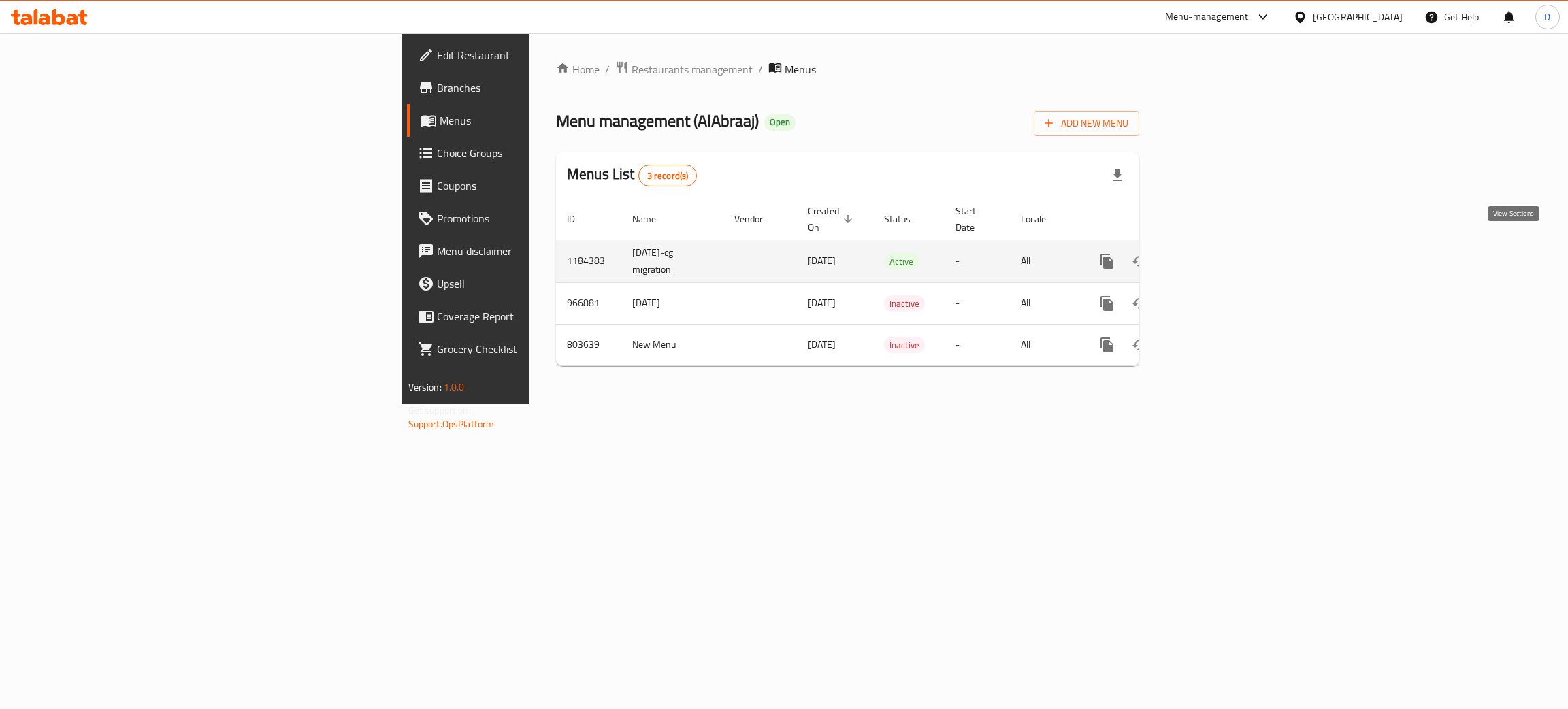
click at [1213, 253] on icon "enhanced table" at bounding box center [1205, 261] width 17 height 17
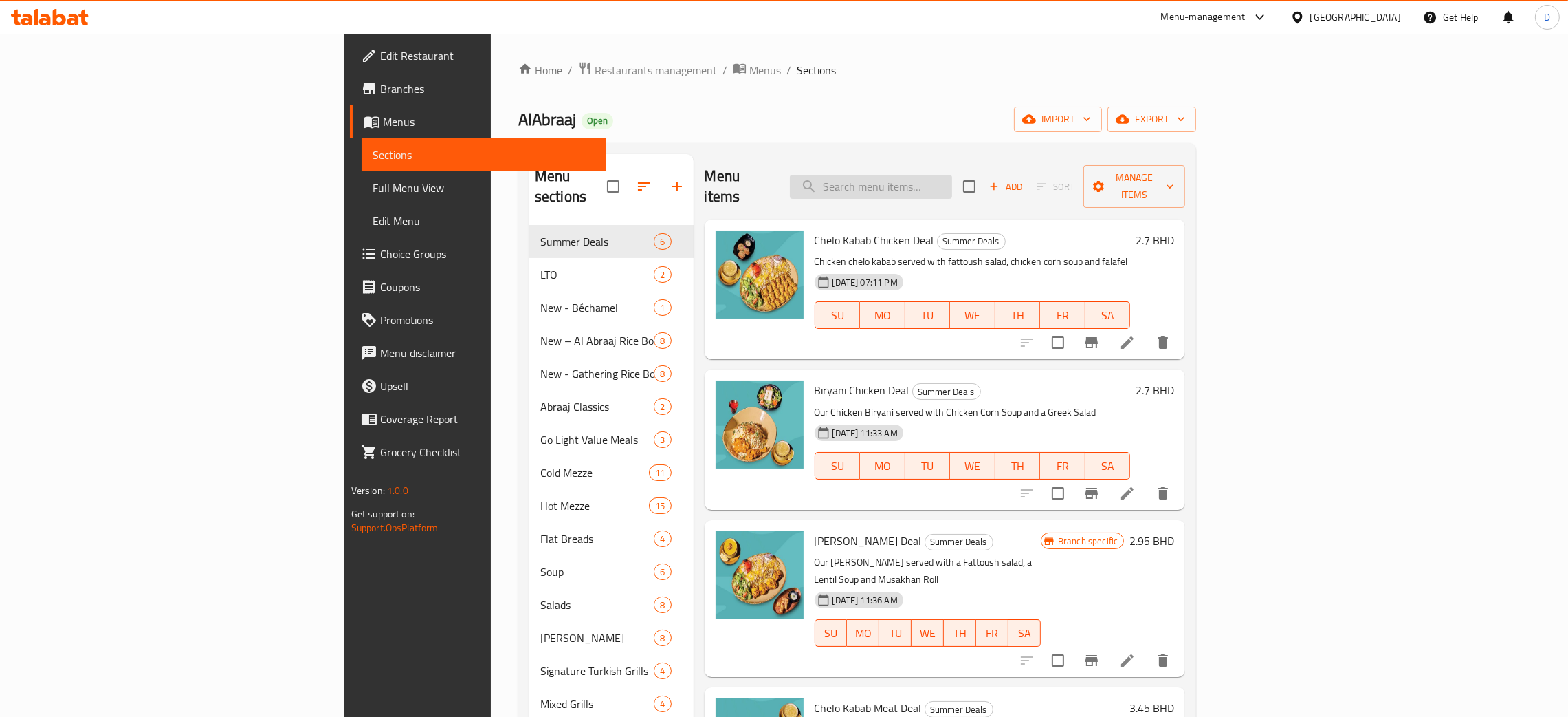
click at [952, 179] on input "search" at bounding box center [871, 186] width 162 height 24
paste input "Grilled Chicken Breast w/ Mushroom Sauce"
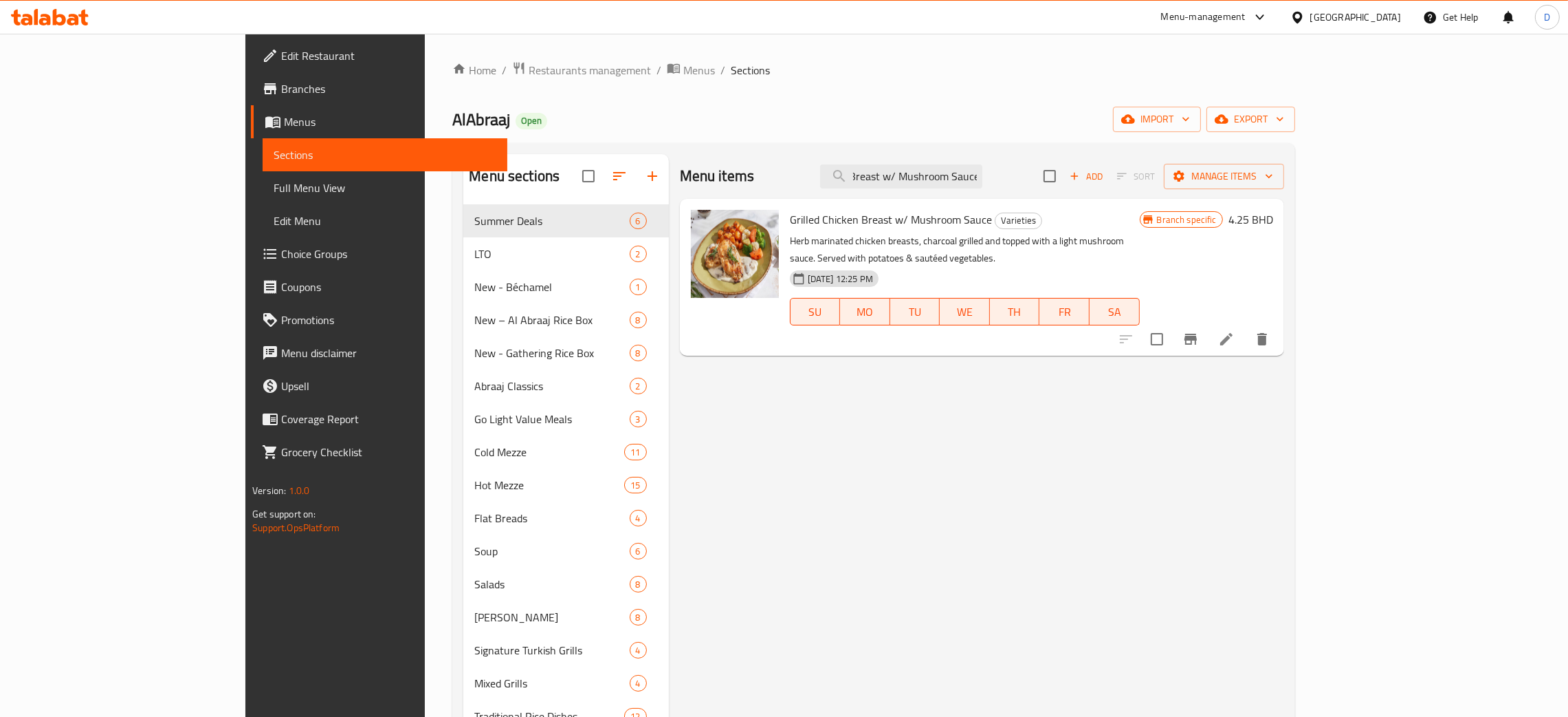
type input "Grilled Chicken Breast w/ Mushroom Sauce"
click at [1246, 327] on li at bounding box center [1226, 339] width 38 height 25
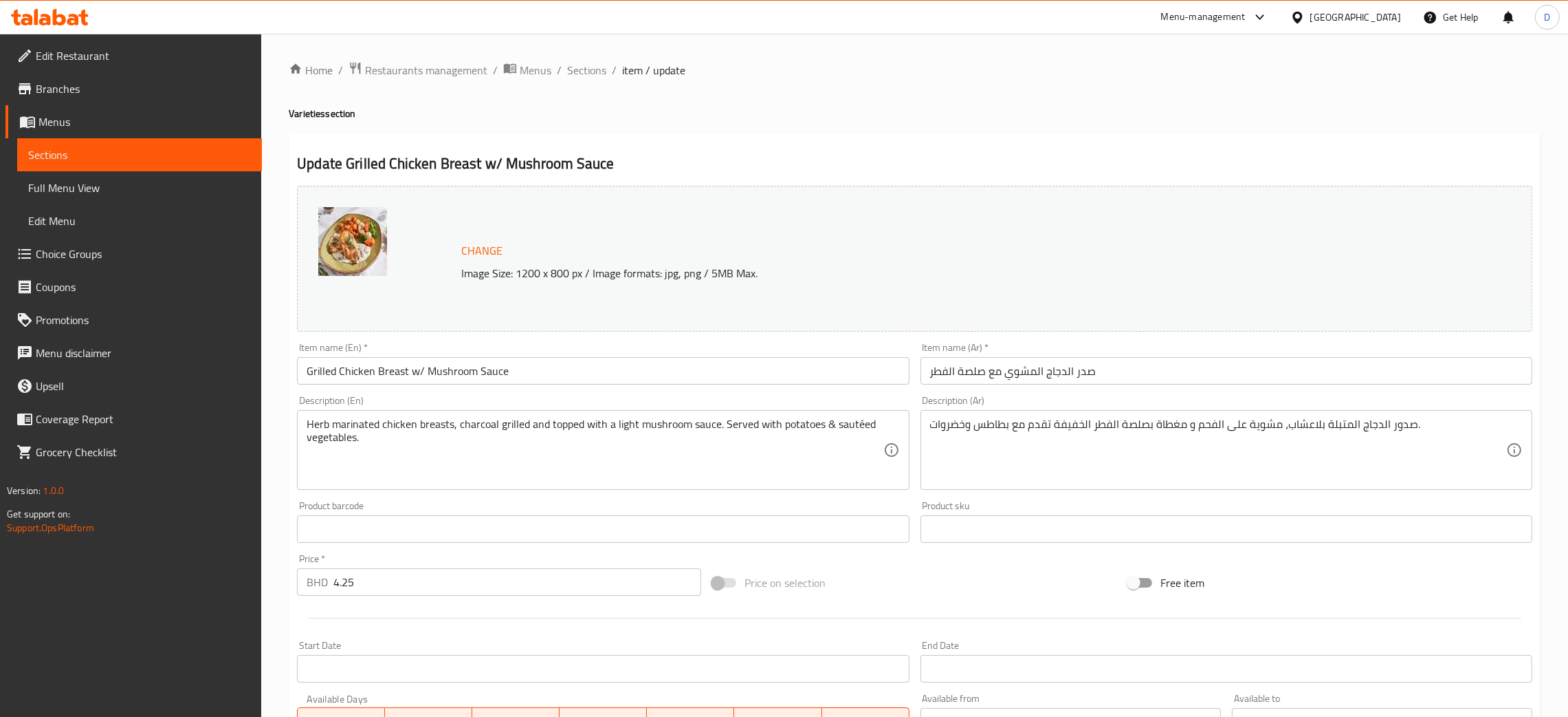
click at [848, 59] on div "Home / Restaurants management / Menus / Sections / item / update Varieties sect…" at bounding box center [914, 512] width 1307 height 958
click at [1257, 143] on div "Update Grilled Chicken Breast w/ Mushroom Sauce Change Image Size: 1200 x 800 p…" at bounding box center [914, 544] width 1252 height 820
click at [528, 62] on span "Menus" at bounding box center [535, 70] width 31 height 17
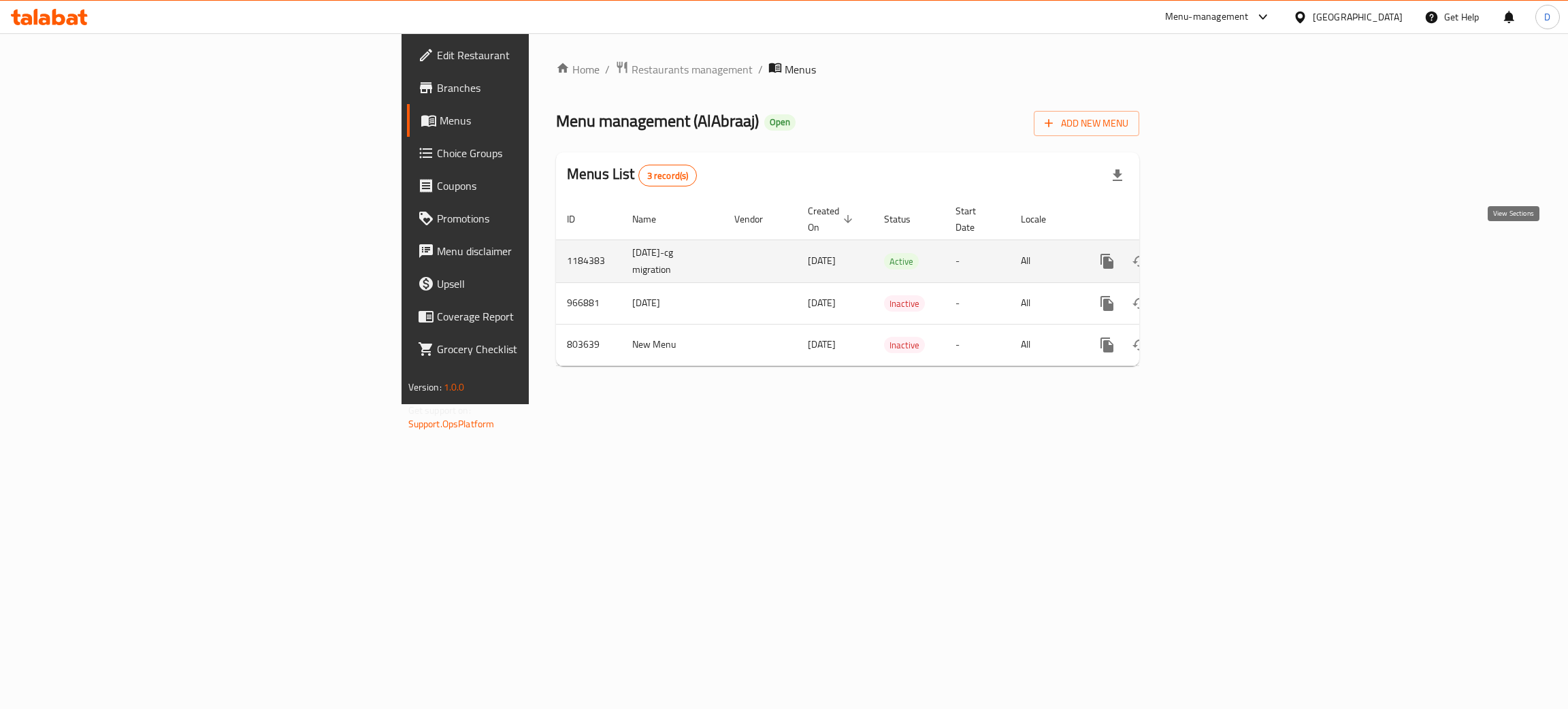
click at [1213, 253] on icon "enhanced table" at bounding box center [1205, 261] width 17 height 17
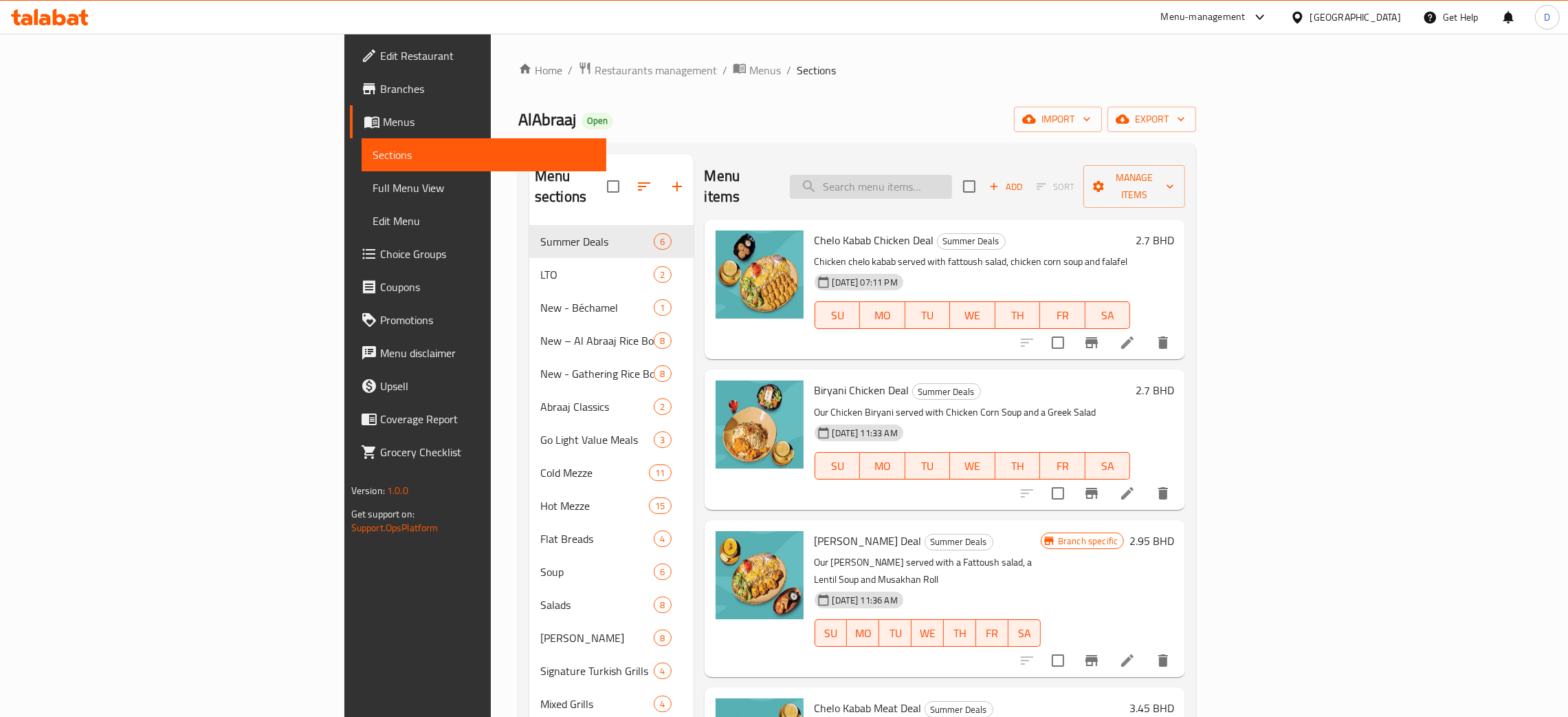
click at [952, 185] on input "search" at bounding box center [871, 186] width 162 height 24
paste input "Grilled Chicken Breast"
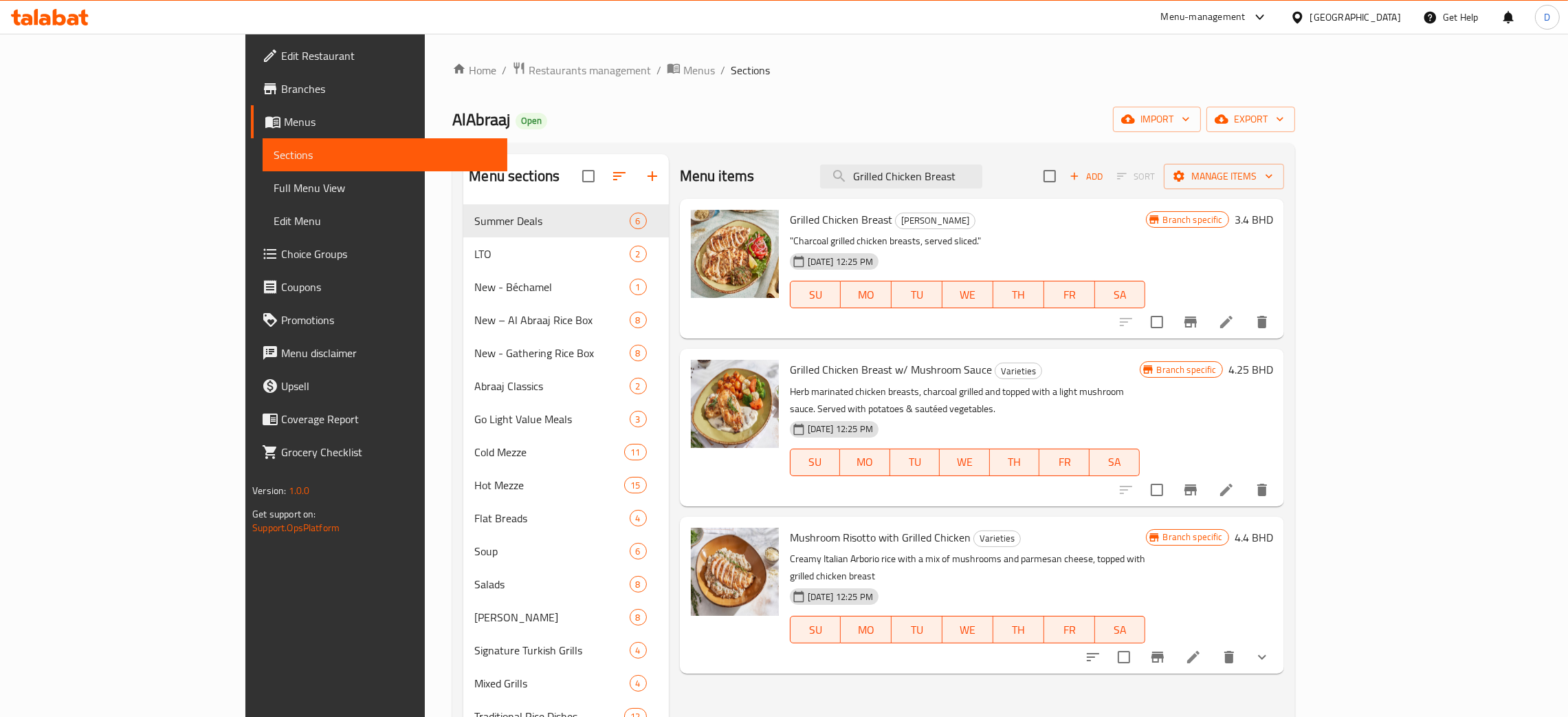
type input "Grilled Chicken Breast"
click at [1235, 318] on icon at bounding box center [1226, 322] width 17 height 17
